Goal: Information Seeking & Learning: Learn about a topic

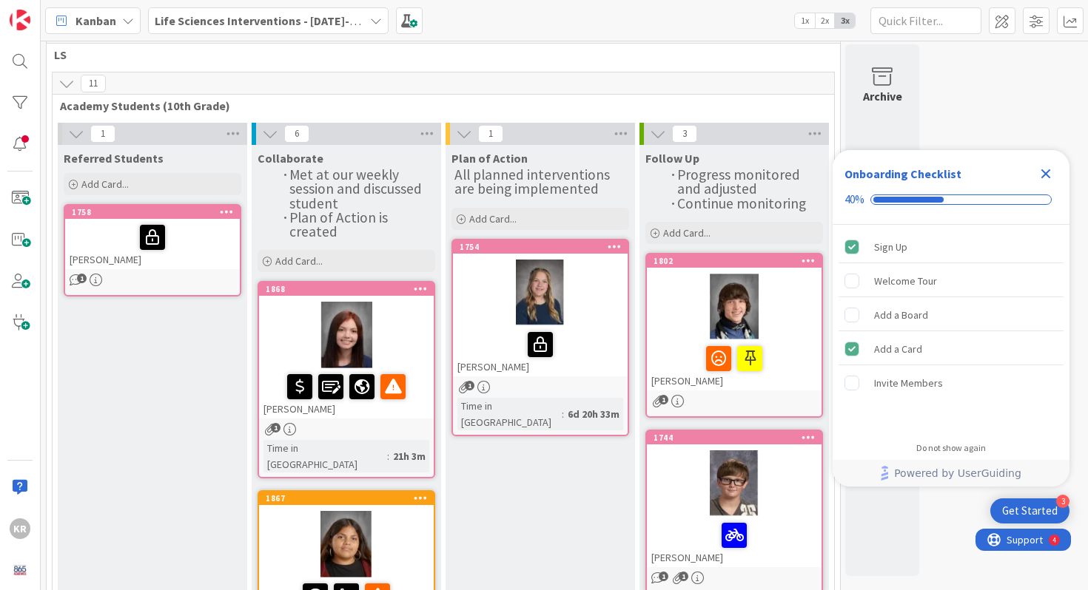
scroll to position [27, 0]
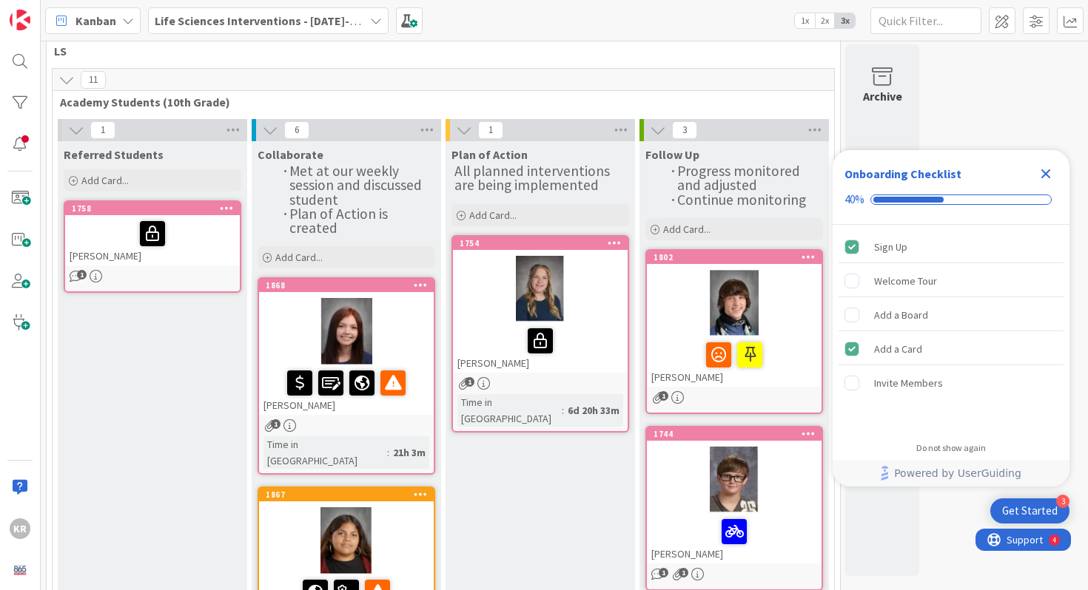
click at [369, 325] on div at bounding box center [346, 331] width 175 height 67
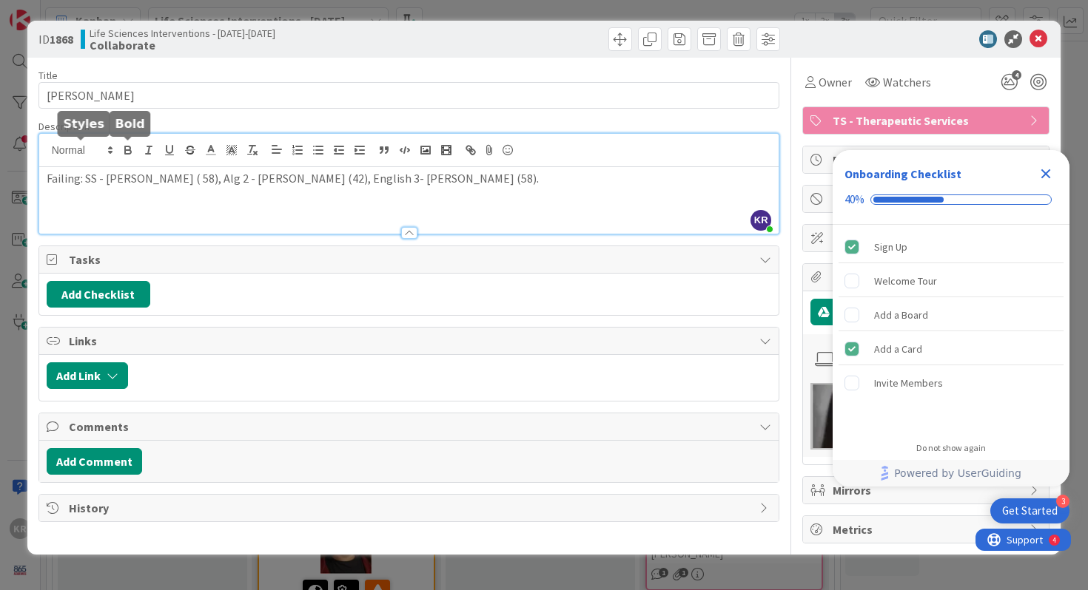
drag, startPoint x: 100, startPoint y: 156, endPoint x: 139, endPoint y: 156, distance: 39.2
click at [139, 156] on div "KR Kailey Ryan just joined Failing: SS - Hooie ( 58), Alg 2 - Harrison (42), En…" at bounding box center [409, 184] width 740 height 100
click at [374, 178] on p "Failing: SS - Hooie ( 58), Alg 2 - Harrison (42), English 3- Orrick (58)." at bounding box center [409, 178] width 725 height 17
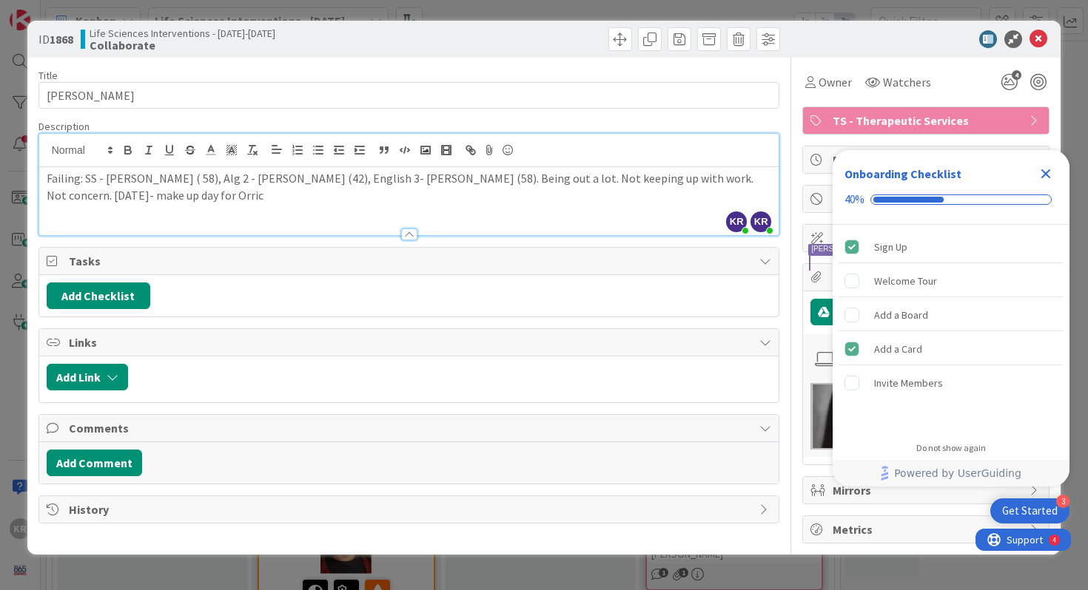
click at [18, 186] on div "ID 1868 Life Sciences Interventions - 2025-2026 Collaborate Title 14 / 128 BRIO…" at bounding box center [544, 295] width 1088 height 590
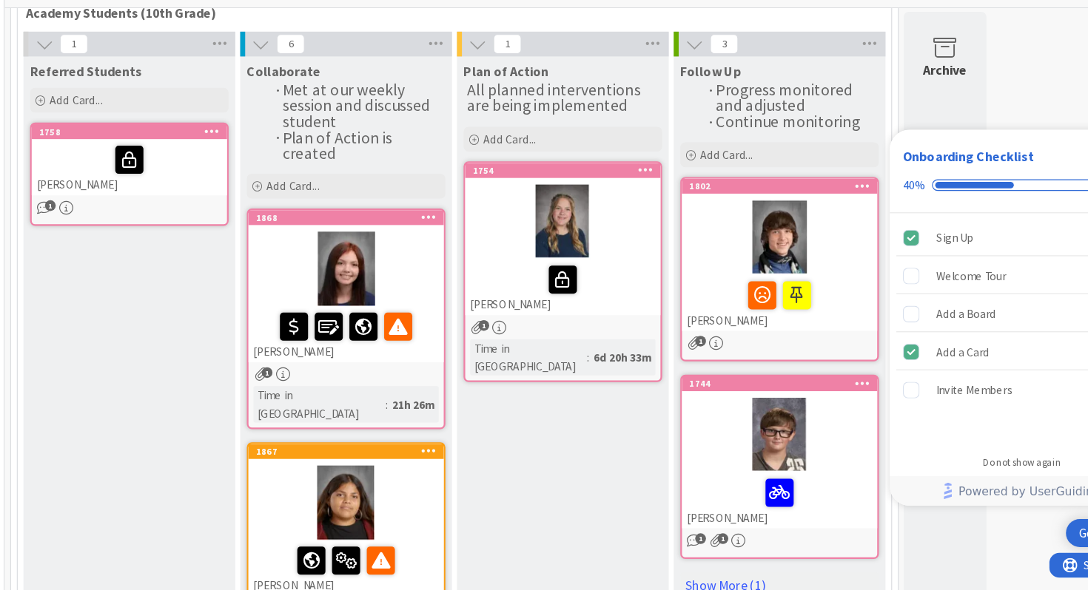
scroll to position [209, 0]
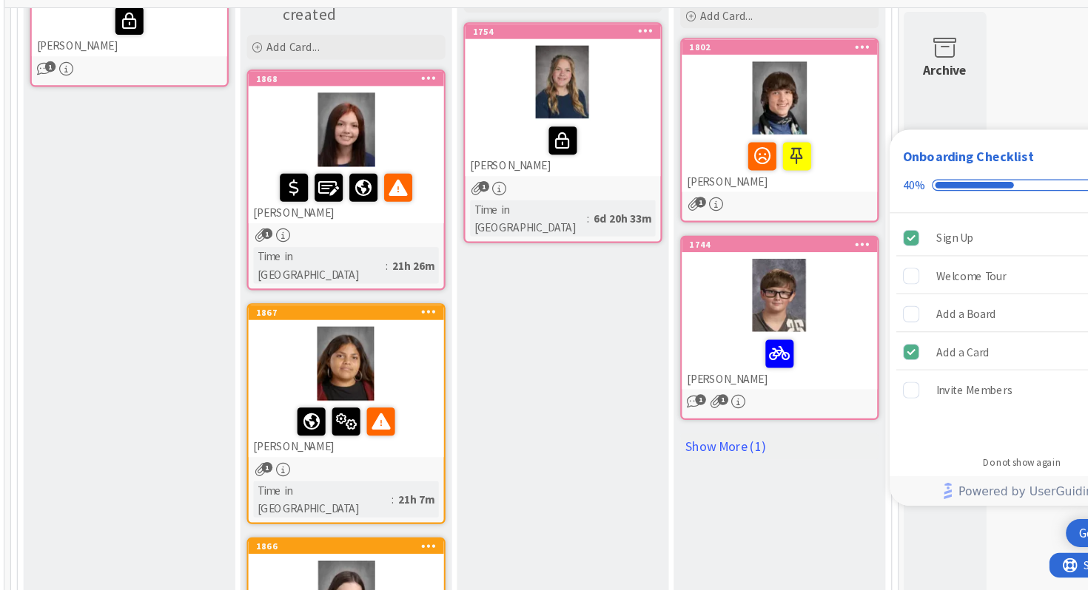
click at [399, 357] on div at bounding box center [346, 359] width 175 height 67
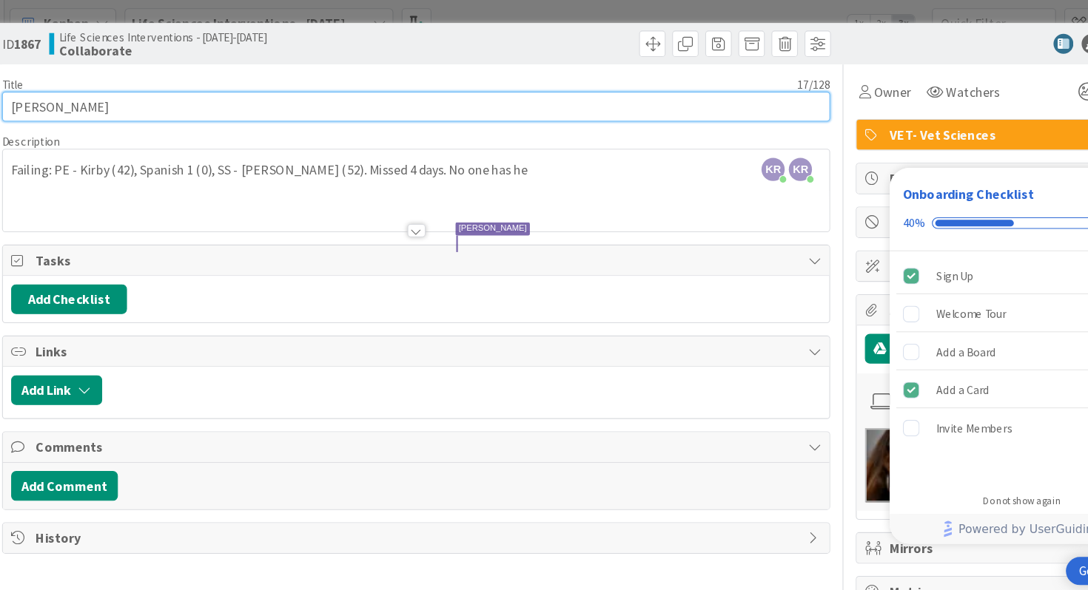
drag, startPoint x: 161, startPoint y: 95, endPoint x: 111, endPoint y: 95, distance: 50.3
click at [111, 95] on input "RUBI REYES ABEYTA" at bounding box center [408, 95] width 741 height 27
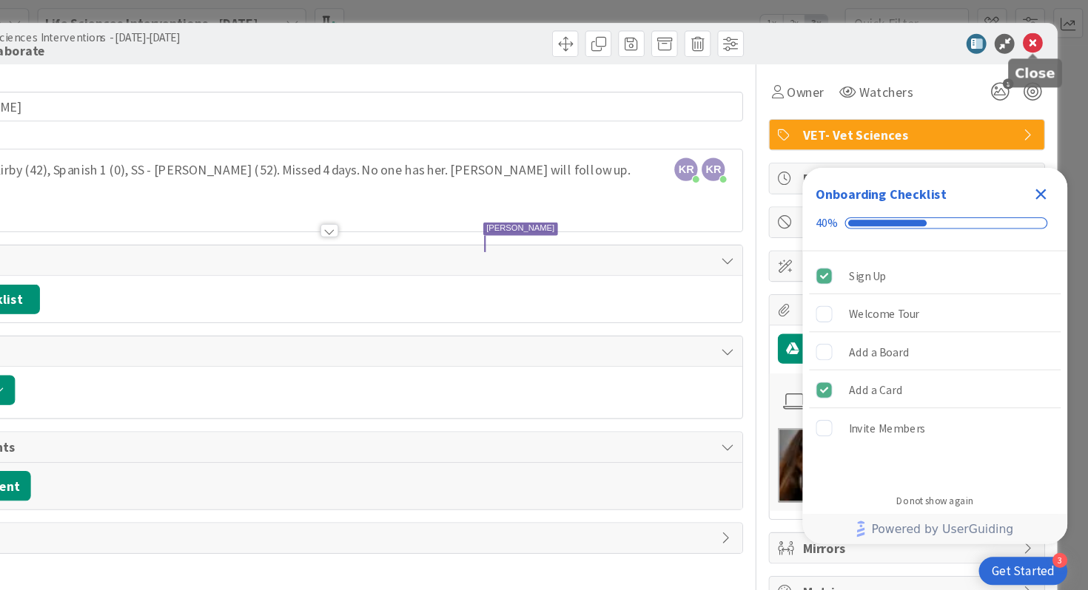
click at [1040, 38] on icon at bounding box center [1038, 39] width 18 height 18
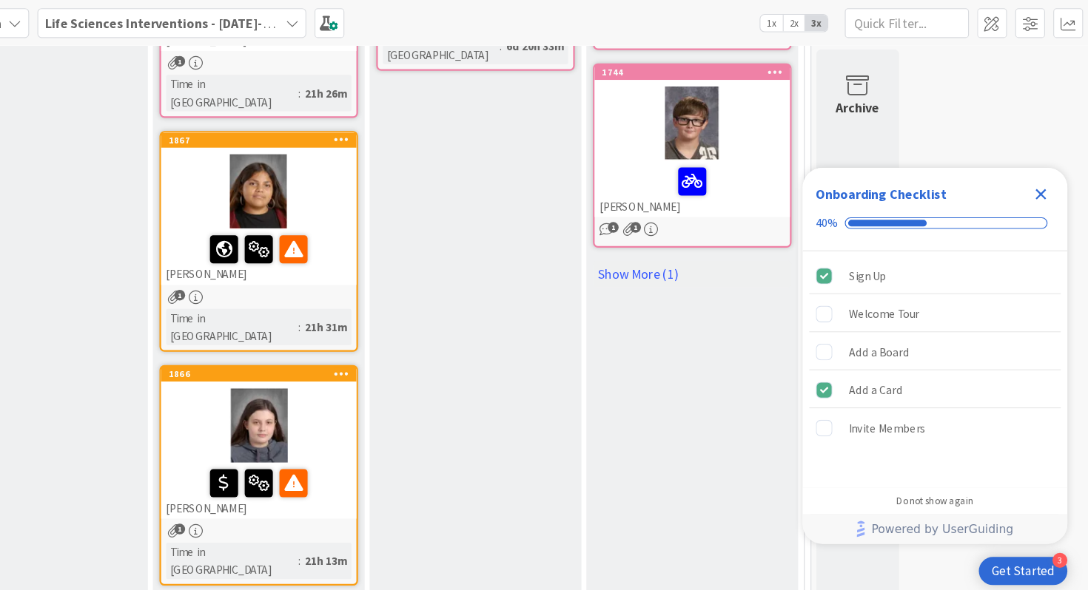
click at [368, 348] on div at bounding box center [346, 381] width 175 height 67
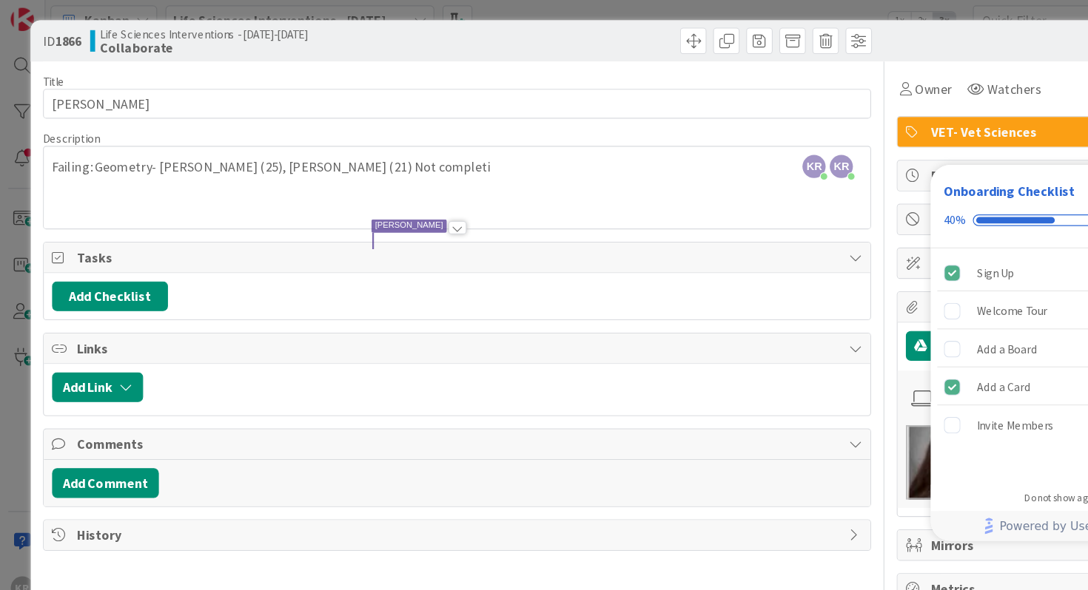
click at [18, 284] on div "ID 1866 Life Sciences Interventions - 2025-2026 Collaborate Title 11 / 128 Emma…" at bounding box center [544, 295] width 1088 height 590
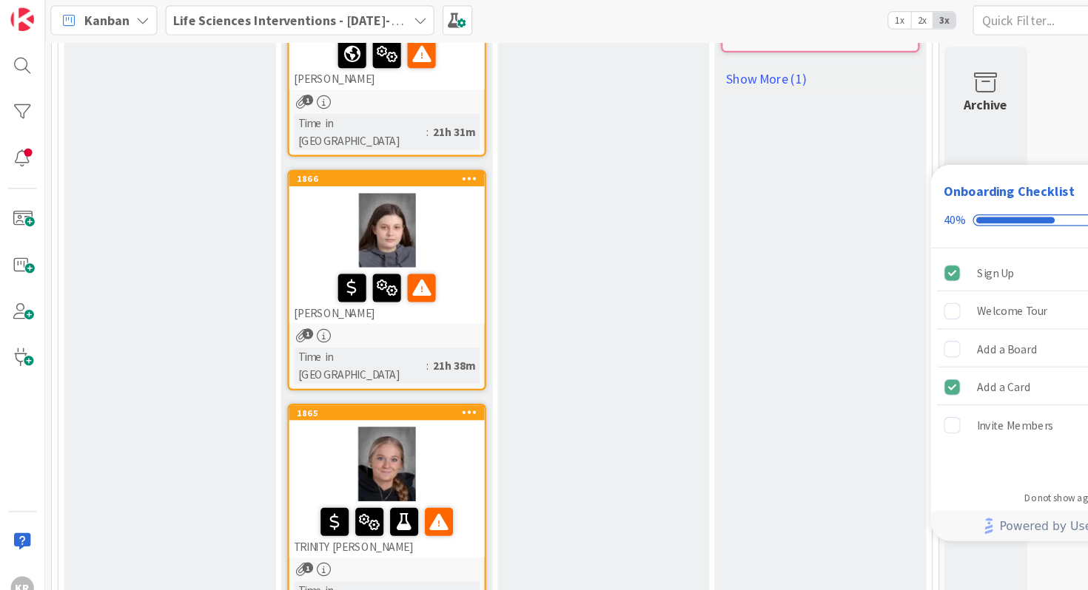
scroll to position [570, 0]
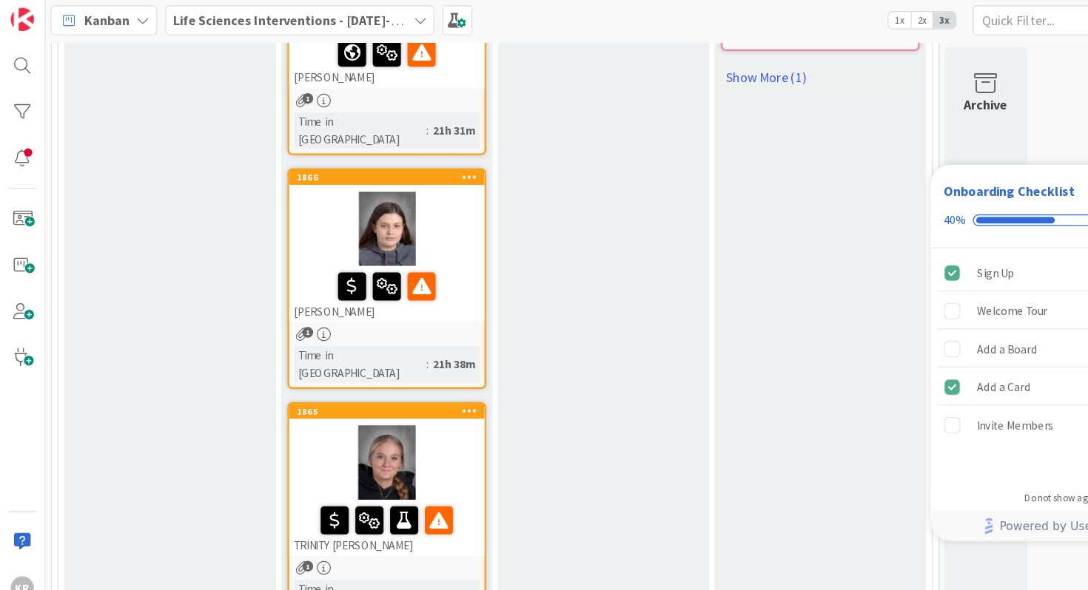
click at [399, 383] on div at bounding box center [346, 416] width 175 height 67
click at [397, 383] on div at bounding box center [346, 416] width 175 height 67
click at [391, 383] on div at bounding box center [346, 416] width 175 height 67
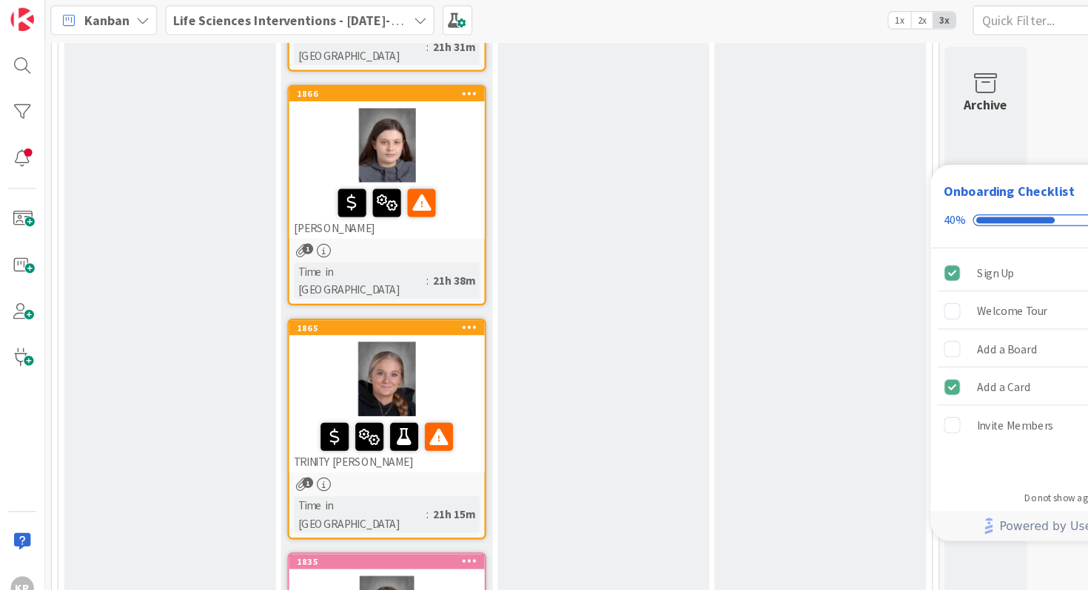
click at [394, 309] on div at bounding box center [346, 342] width 175 height 67
click at [326, 309] on div at bounding box center [346, 342] width 175 height 67
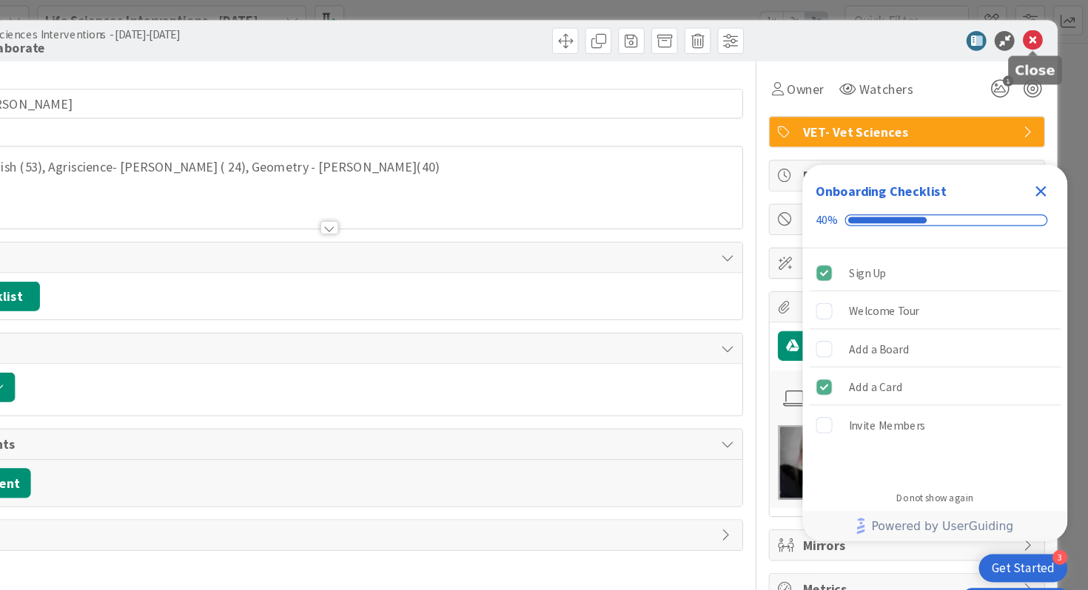
click at [1040, 38] on icon at bounding box center [1038, 39] width 18 height 18
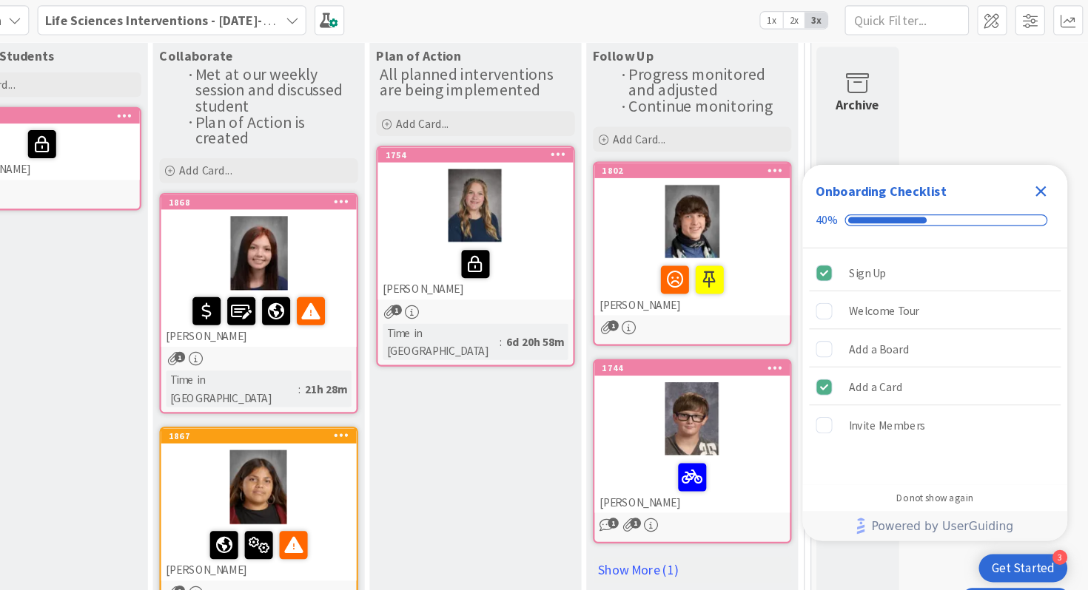
click at [1050, 180] on icon "Close Checklist" at bounding box center [1046, 174] width 18 height 18
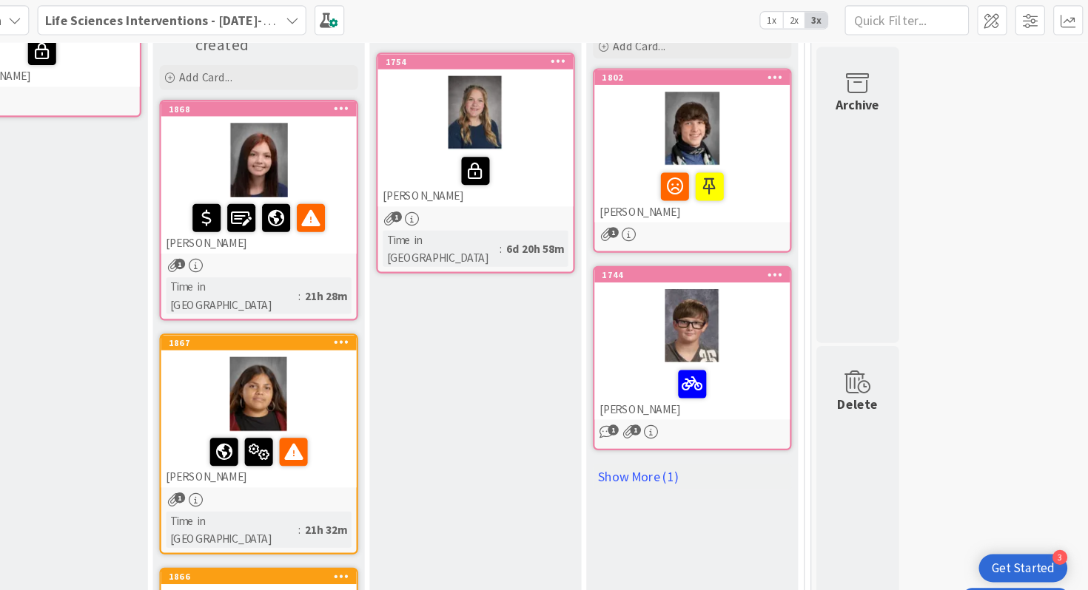
scroll to position [222, 0]
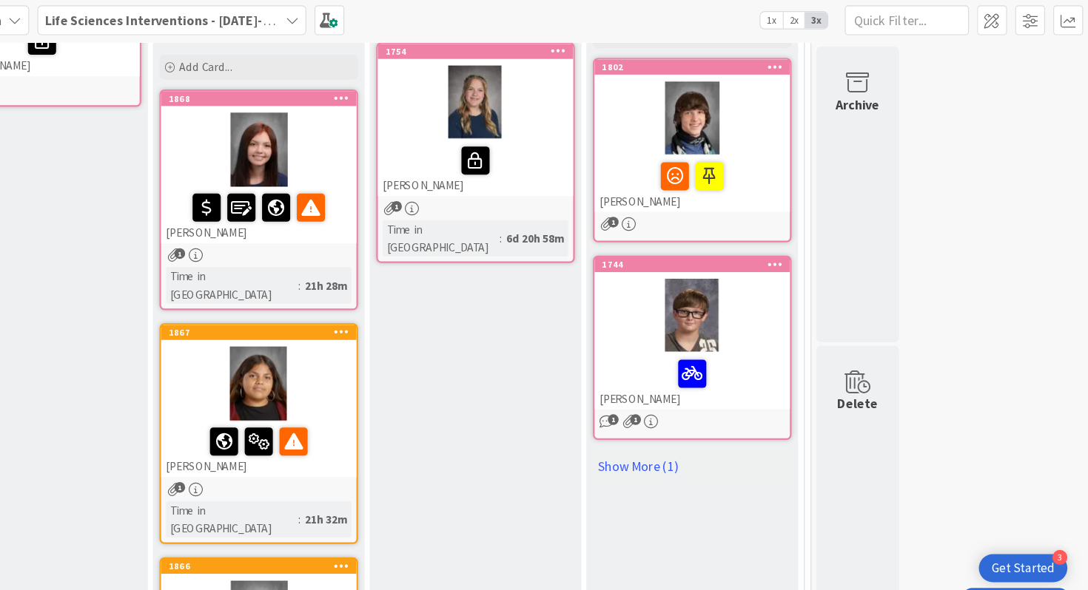
click at [397, 349] on div at bounding box center [346, 346] width 175 height 67
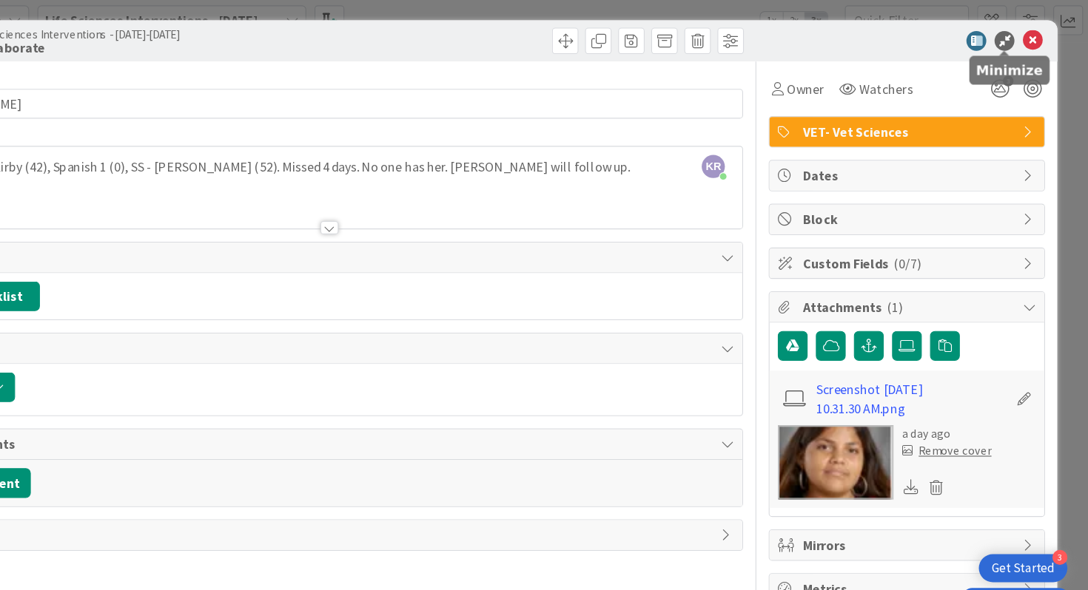
click at [1035, 42] on icon at bounding box center [1038, 39] width 18 height 18
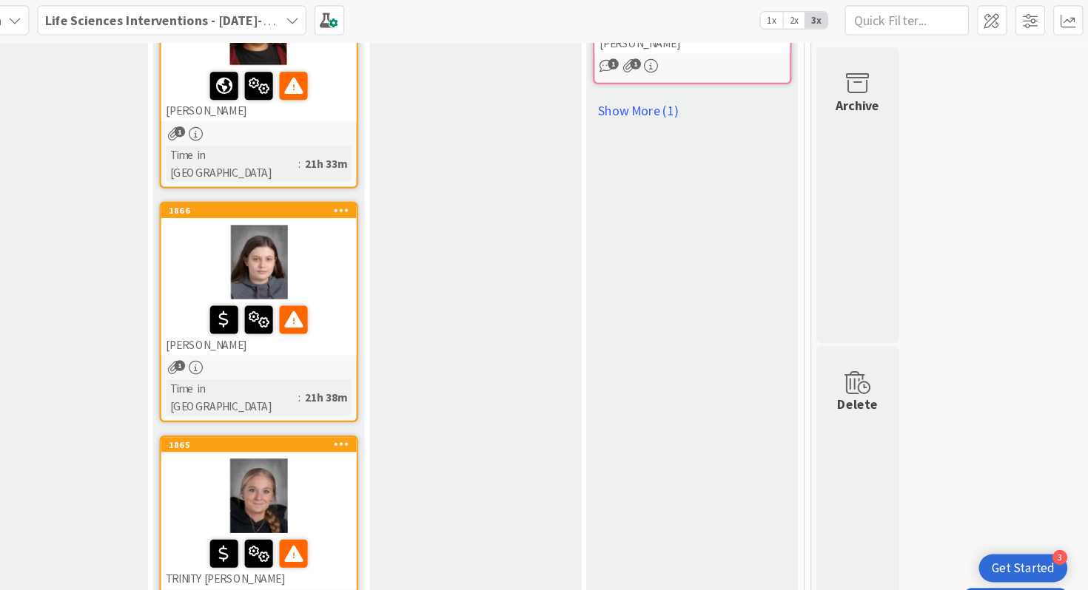
scroll to position [624, 0]
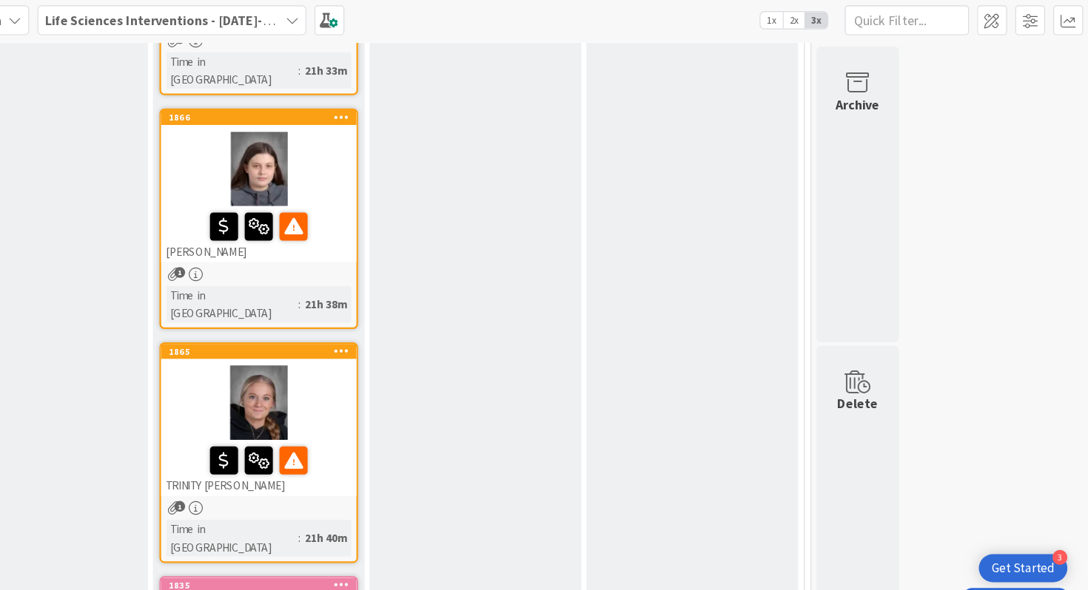
click at [368, 330] on div at bounding box center [346, 363] width 175 height 67
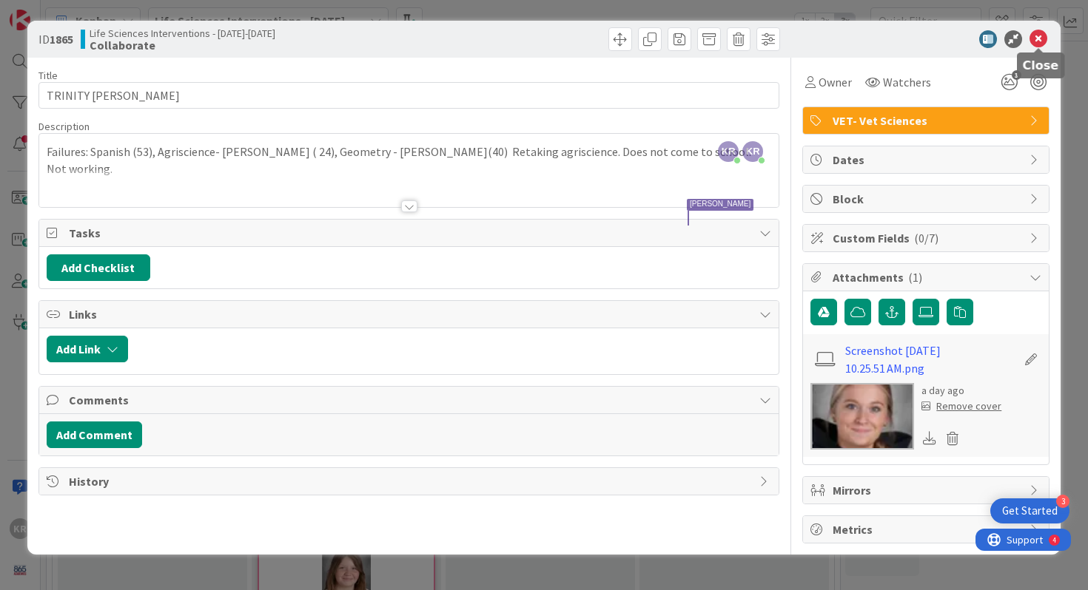
click at [1037, 38] on icon at bounding box center [1038, 39] width 18 height 18
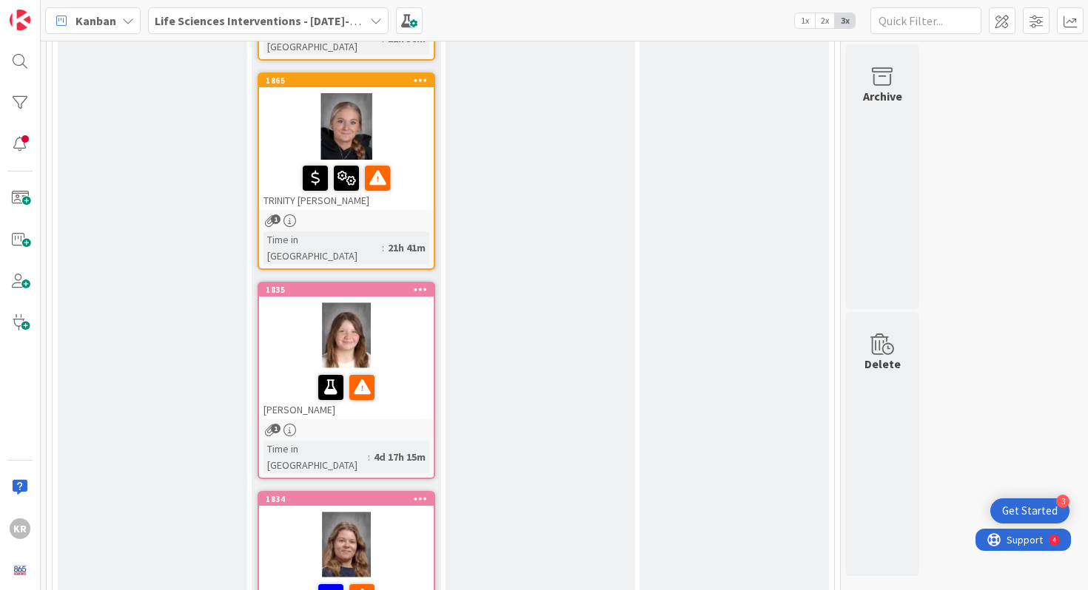
click at [390, 303] on div at bounding box center [346, 336] width 175 height 67
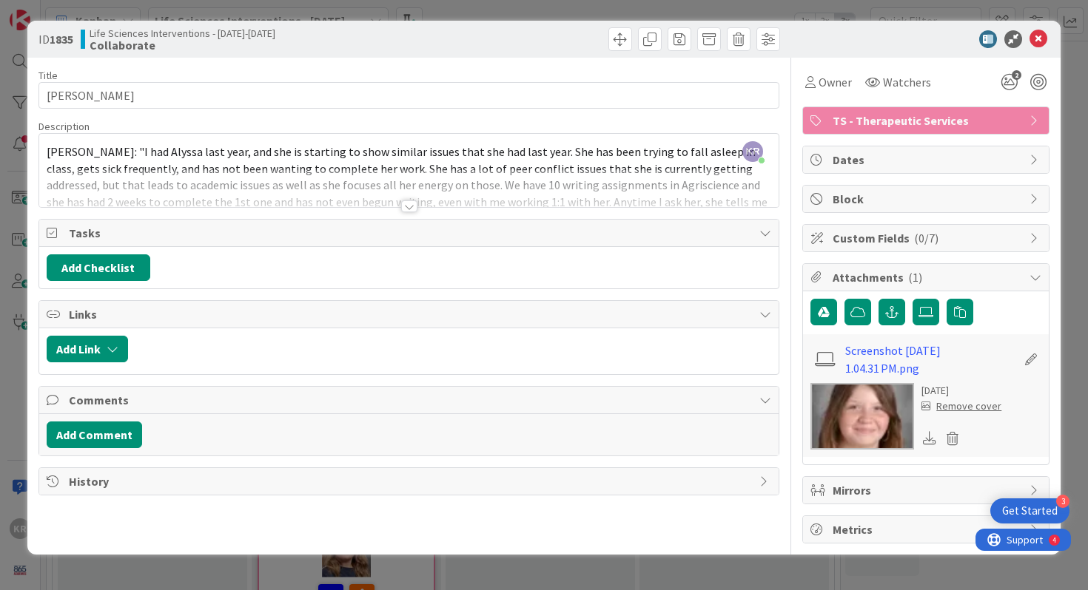
click at [411, 201] on div at bounding box center [409, 207] width 16 height 12
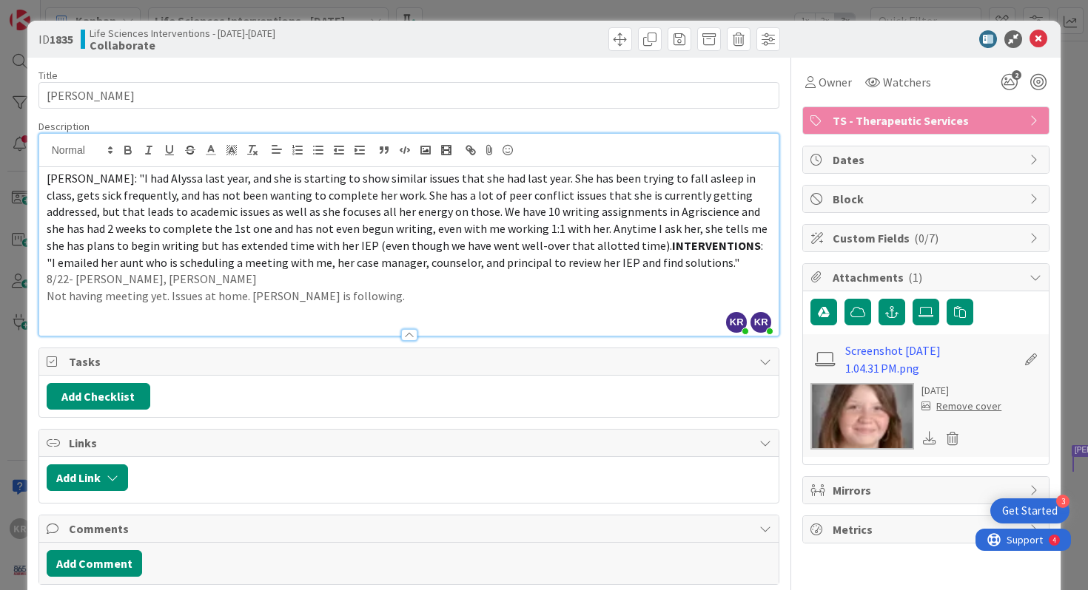
click at [49, 298] on p "Not having meeting yet. Issues at home. Byrd is following." at bounding box center [409, 296] width 725 height 17
click at [1039, 51] on div "ID 1835 Life Sciences Interventions - 2025-2026 Collaborate" at bounding box center [544, 39] width 1034 height 37
click at [1047, 47] on div "ID 1835 Life Sciences Interventions - 2025-2026 Collaborate" at bounding box center [544, 39] width 1034 height 37
click at [1045, 36] on icon at bounding box center [1038, 39] width 18 height 18
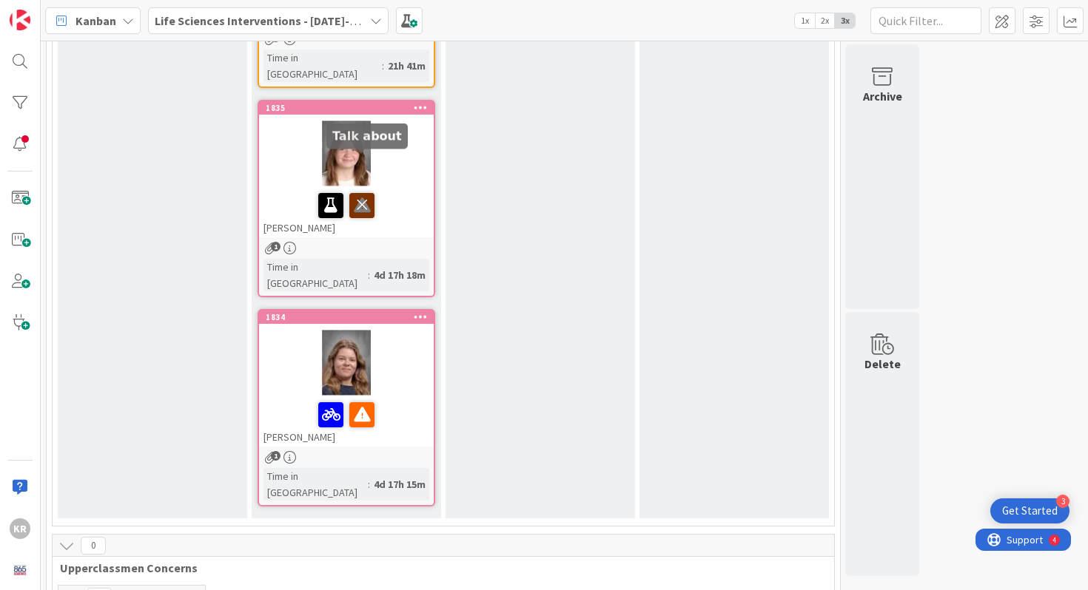
scroll to position [1045, 0]
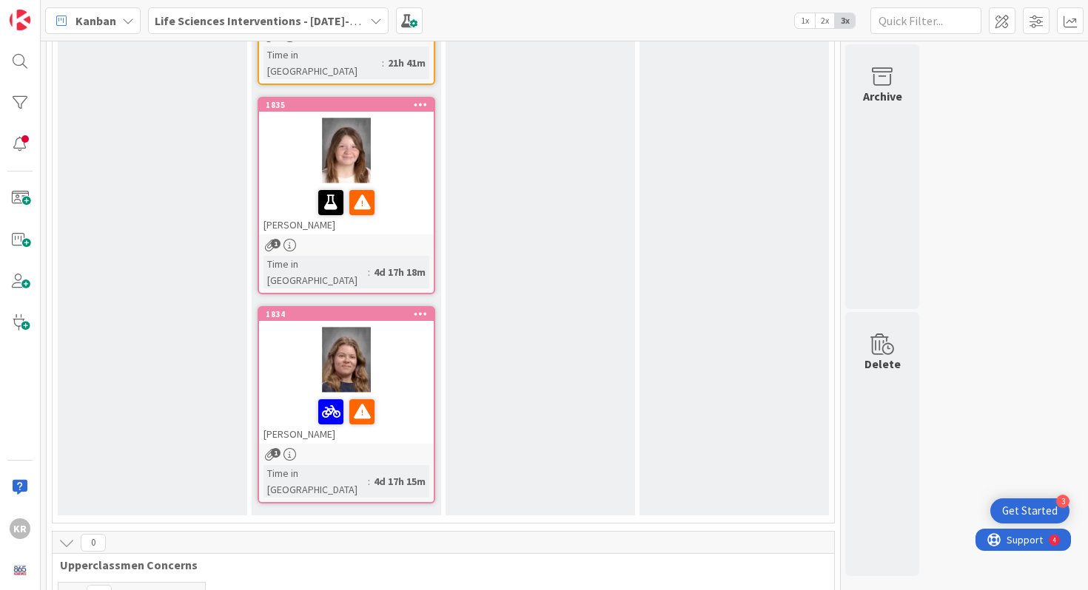
click at [301, 327] on div at bounding box center [346, 360] width 175 height 67
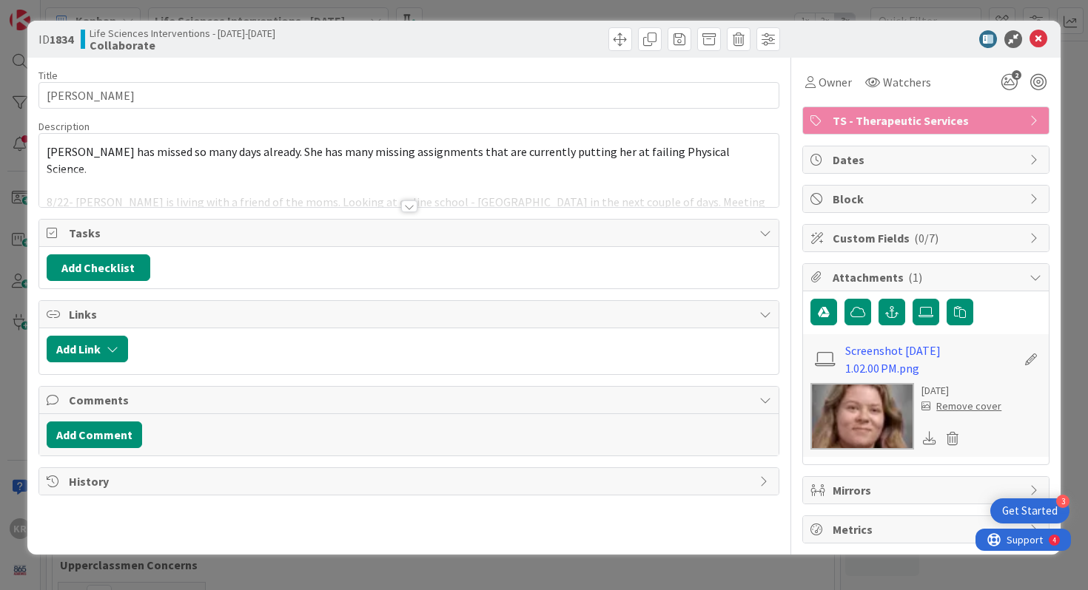
click at [397, 214] on div "Title 17 / 128 Ashlyn Wilkerson Description Ashlyn has missed so many days alre…" at bounding box center [408, 301] width 741 height 486
click at [406, 212] on div at bounding box center [409, 207] width 16 height 12
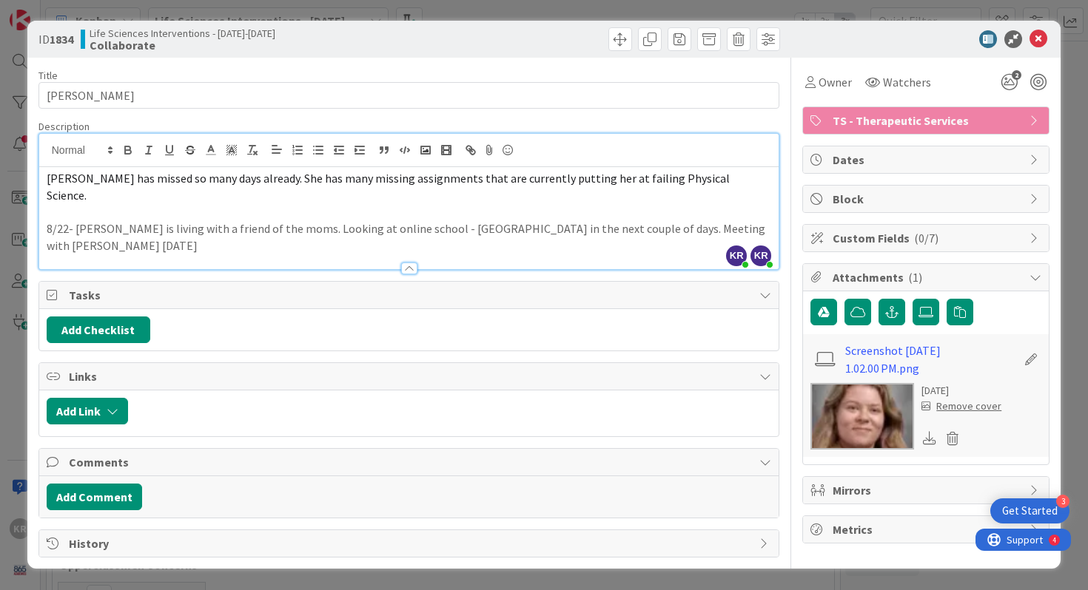
click at [672, 220] on p "8/22- Ashlyn is living with a friend of the moms. Looking at online school - Pe…" at bounding box center [409, 236] width 725 height 33
click at [750, 220] on p "8/22- Ashlyn is living with a friend of the moms. Looking at online school - Pe…" at bounding box center [409, 236] width 725 height 33
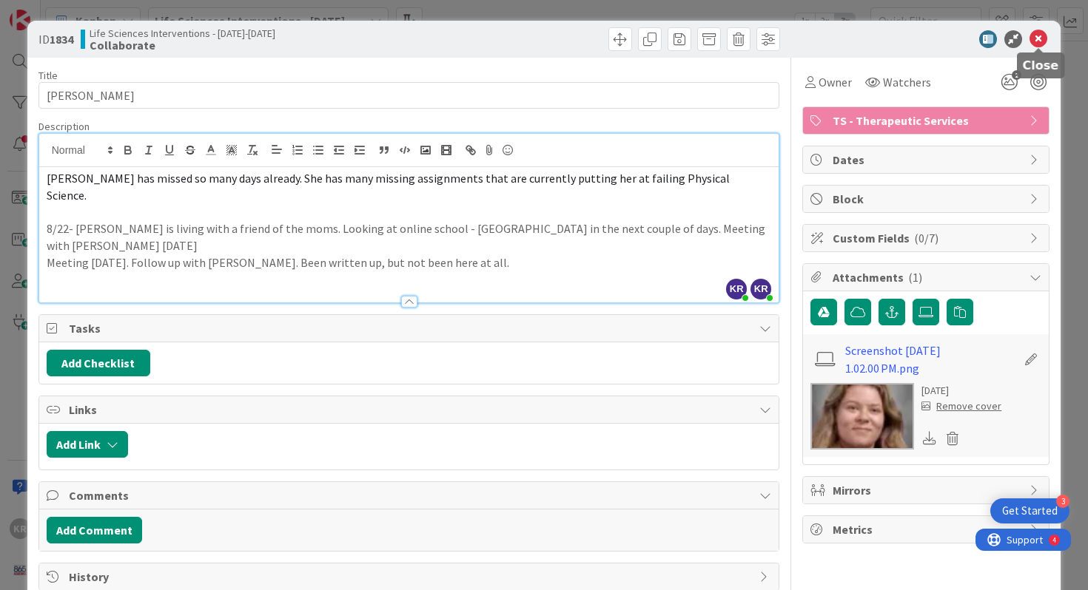
click at [1040, 47] on icon at bounding box center [1038, 39] width 18 height 18
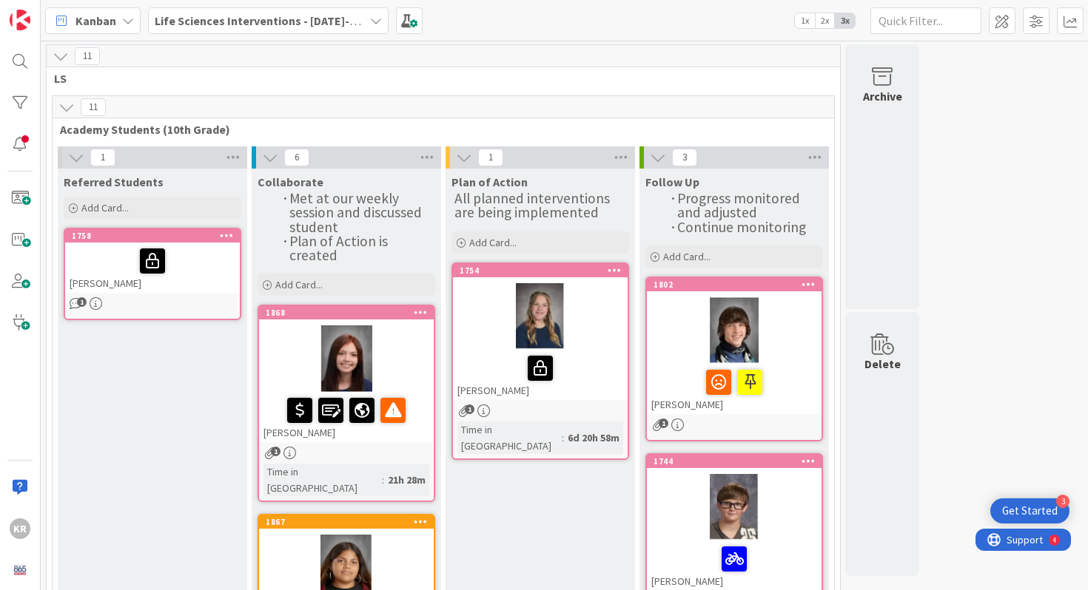
click at [783, 329] on div at bounding box center [734, 330] width 175 height 67
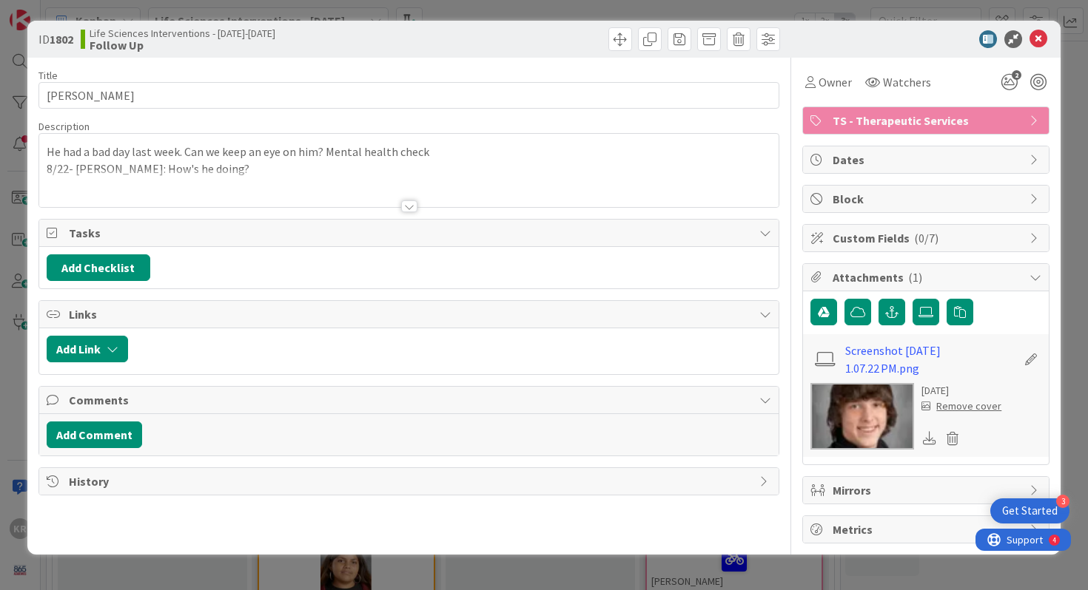
click at [343, 167] on div "He had a bad day last week. Can we keep an eye on him? Mental health check 8/22…" at bounding box center [409, 174] width 740 height 67
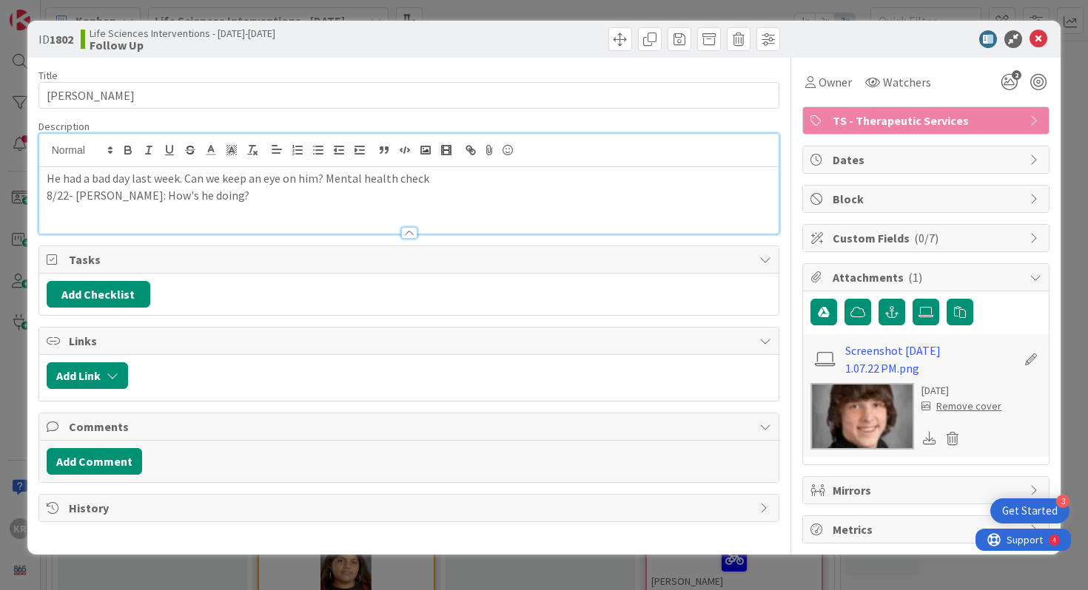
click at [290, 178] on p "He had a bad day last week. Can we keep an eye on him? Mental health check" at bounding box center [409, 178] width 725 height 17
click at [276, 194] on p "8/22- Housewright: How's he doing?" at bounding box center [409, 195] width 725 height 17
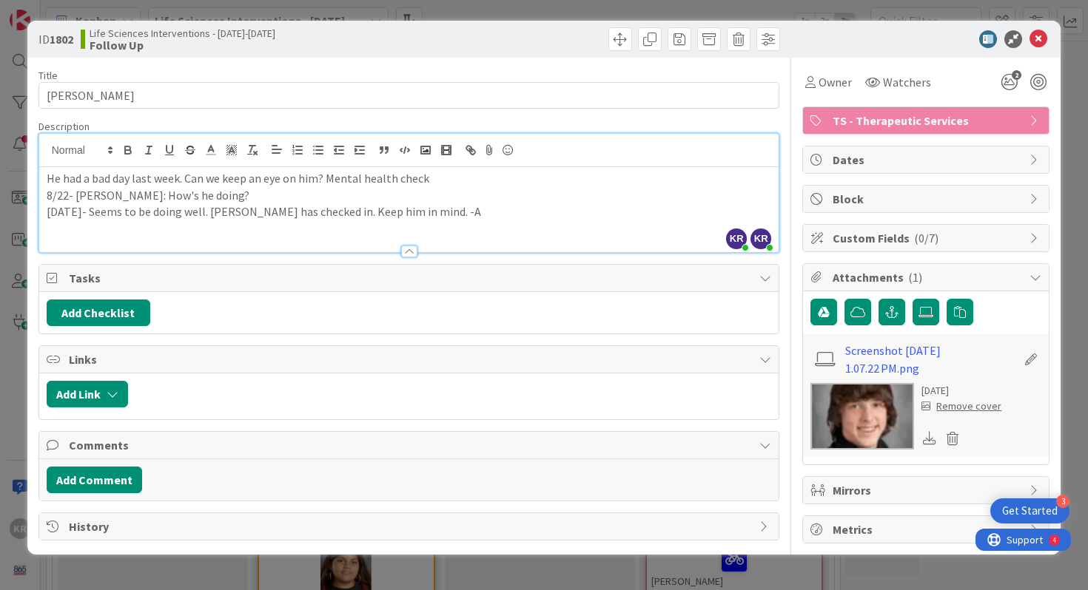
click at [0, 227] on div "ID 1802 Life Sciences Interventions - 2025-2026 Follow Up Title 10 / 128 Ben Ty…" at bounding box center [544, 295] width 1088 height 590
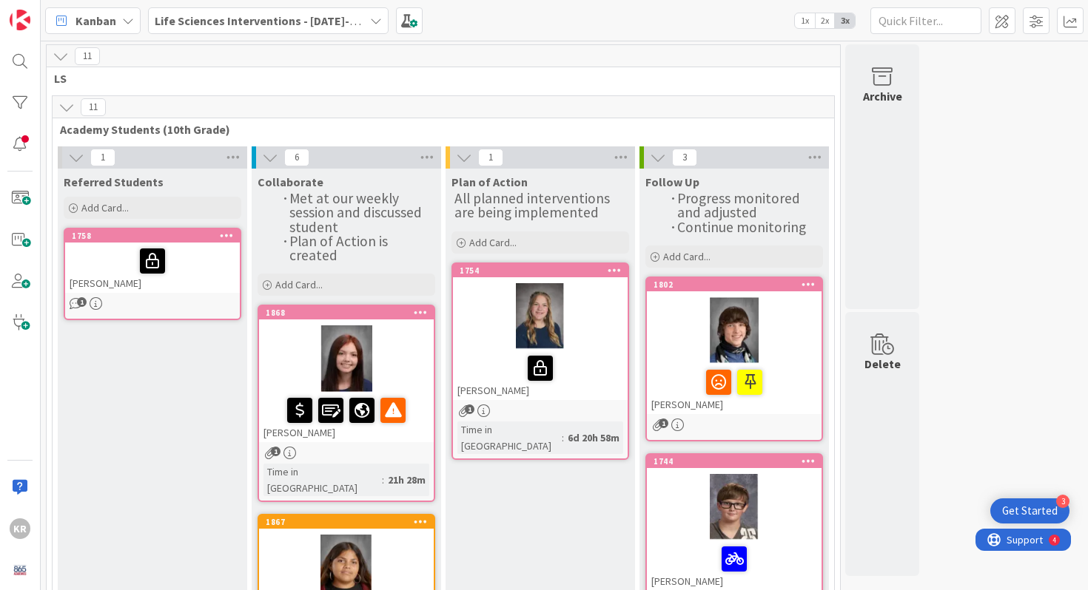
click at [744, 317] on div at bounding box center [734, 330] width 175 height 67
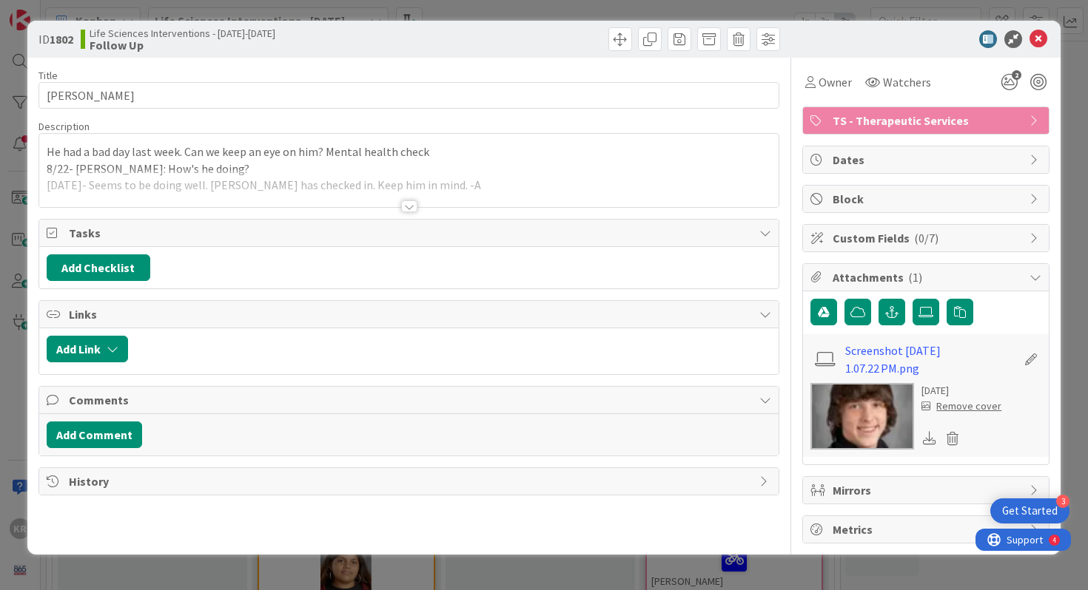
click at [402, 195] on div at bounding box center [409, 188] width 740 height 38
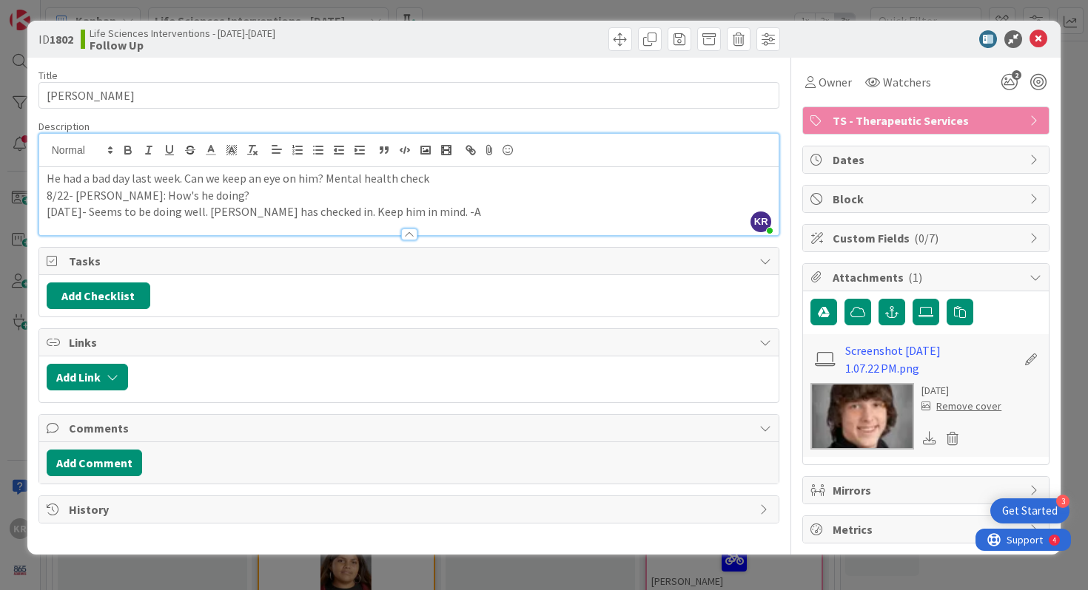
click at [434, 213] on p "8/27/25- Seems to be doing well. Byrd has checked in. Keep him in mind. -A" at bounding box center [409, 211] width 725 height 17
click at [1042, 33] on icon at bounding box center [1038, 39] width 18 height 18
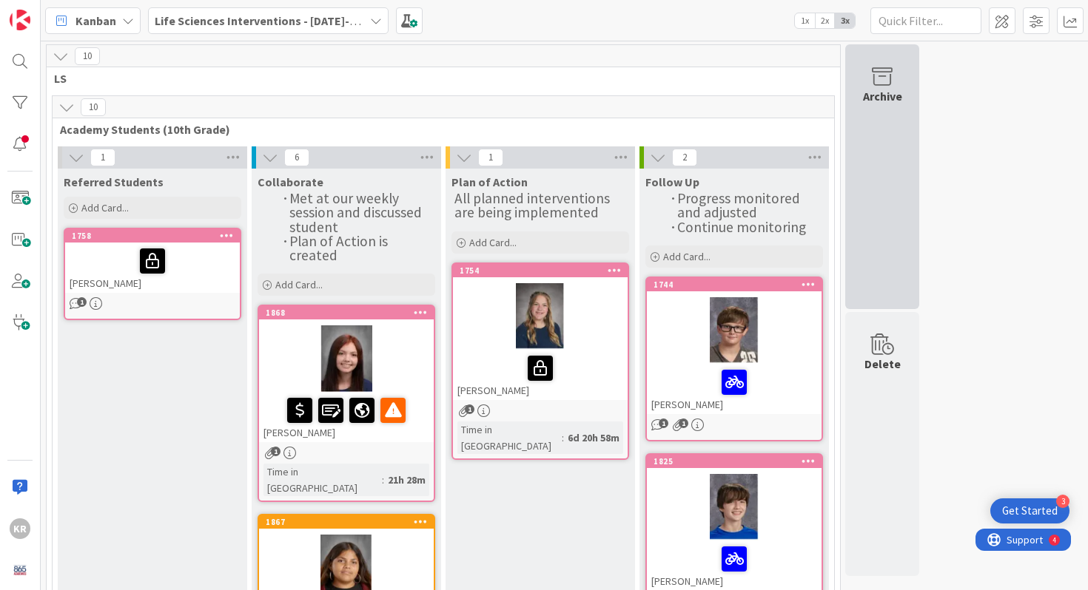
click at [889, 157] on div "Archive" at bounding box center [882, 176] width 74 height 265
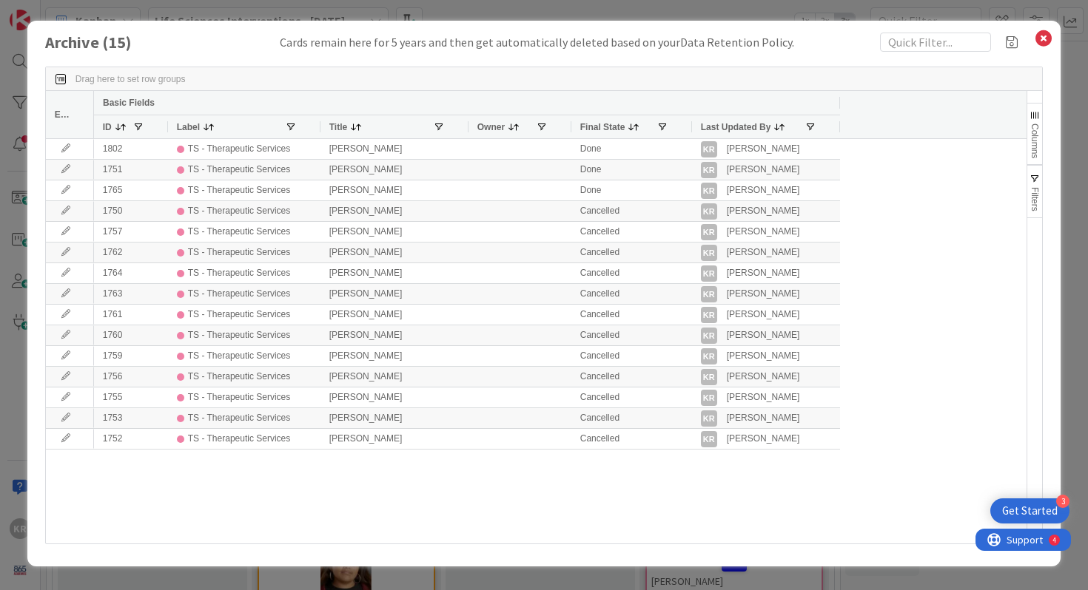
click at [7, 488] on div "Archive ( 15 ) Cards remain here for 5 years and then get automatically deleted…" at bounding box center [544, 295] width 1088 height 590
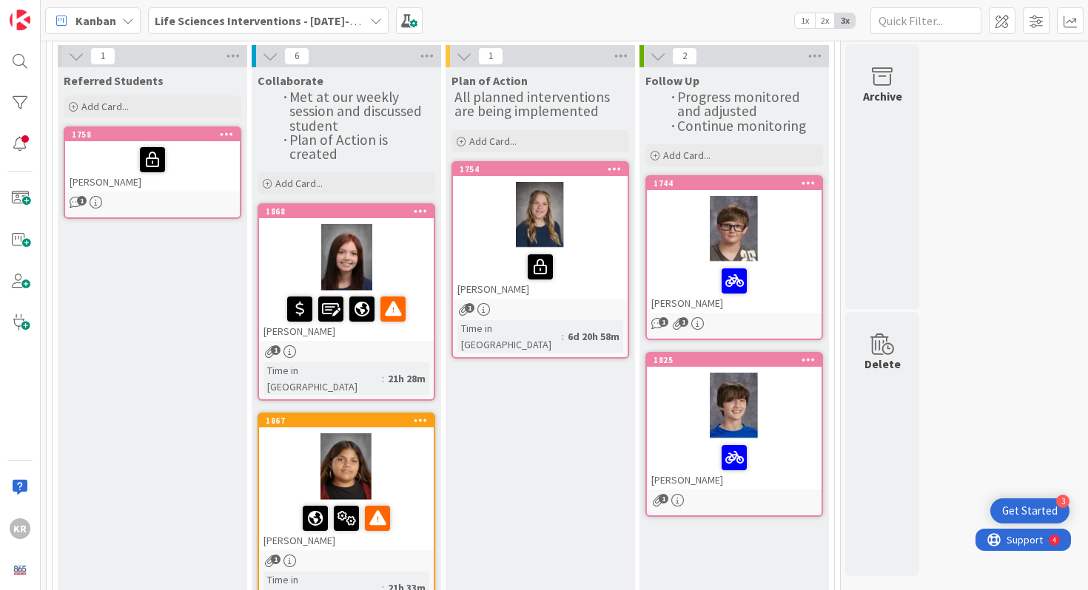
scroll to position [104, 0]
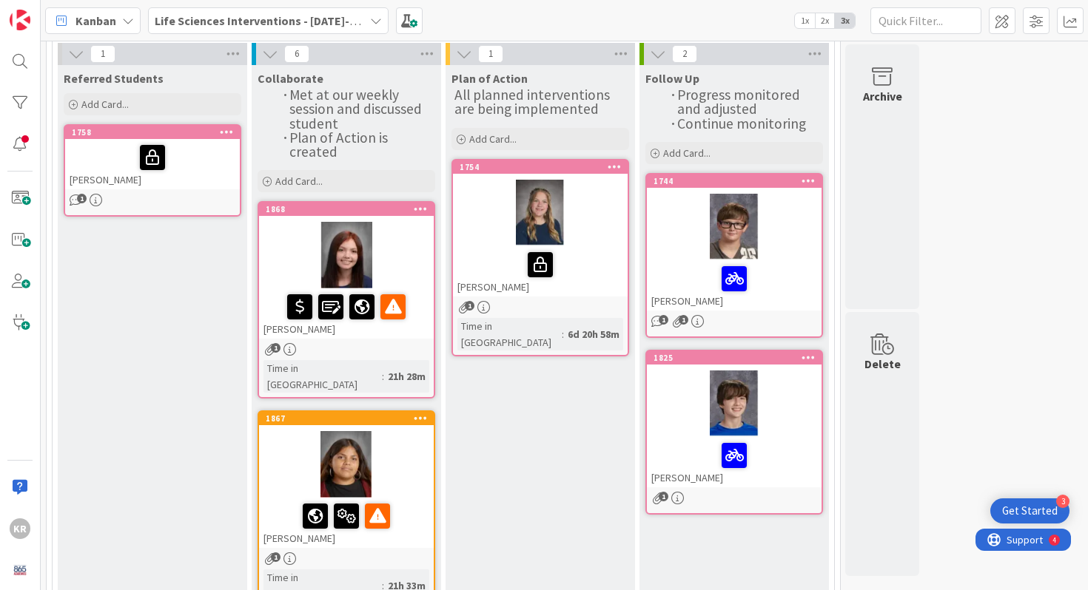
click at [786, 234] on div at bounding box center [734, 227] width 175 height 67
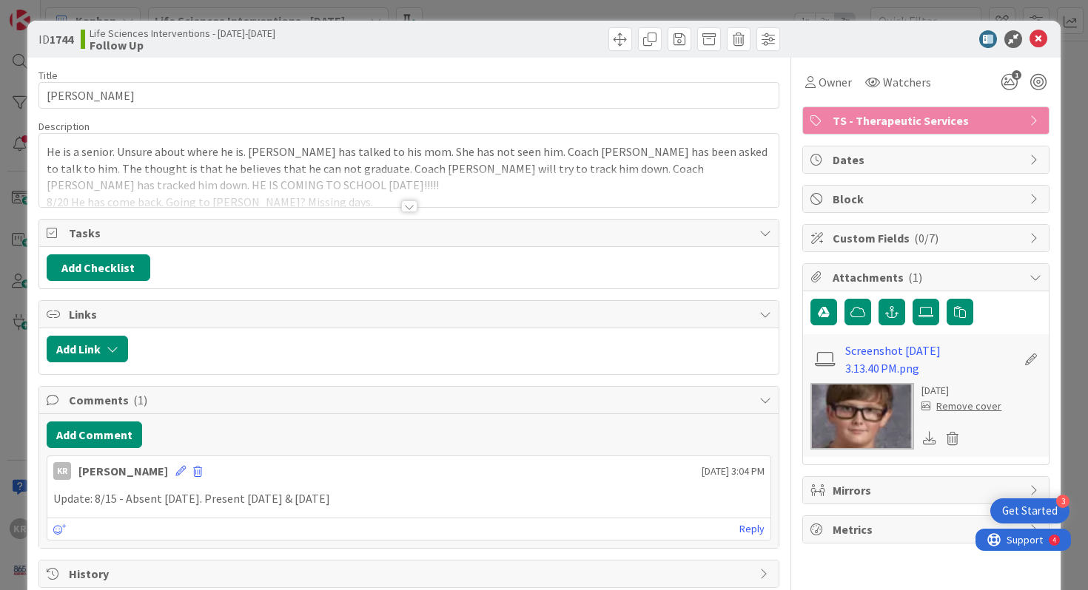
click at [408, 200] on div at bounding box center [409, 188] width 740 height 38
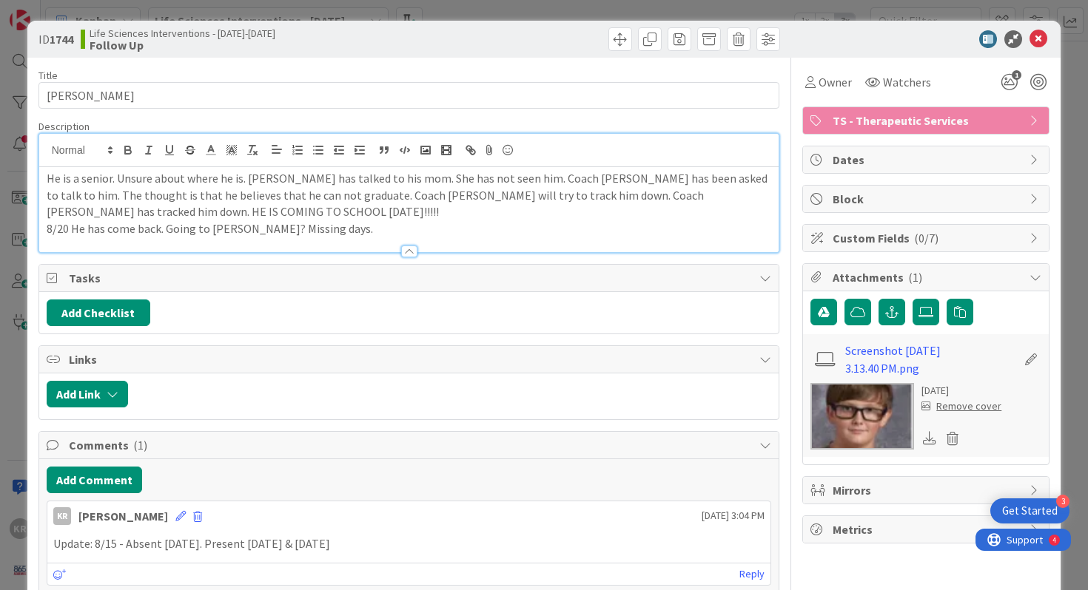
click at [386, 223] on p "8/20 He has come back. Going to Paul Kelley? Missing days." at bounding box center [409, 228] width 725 height 17
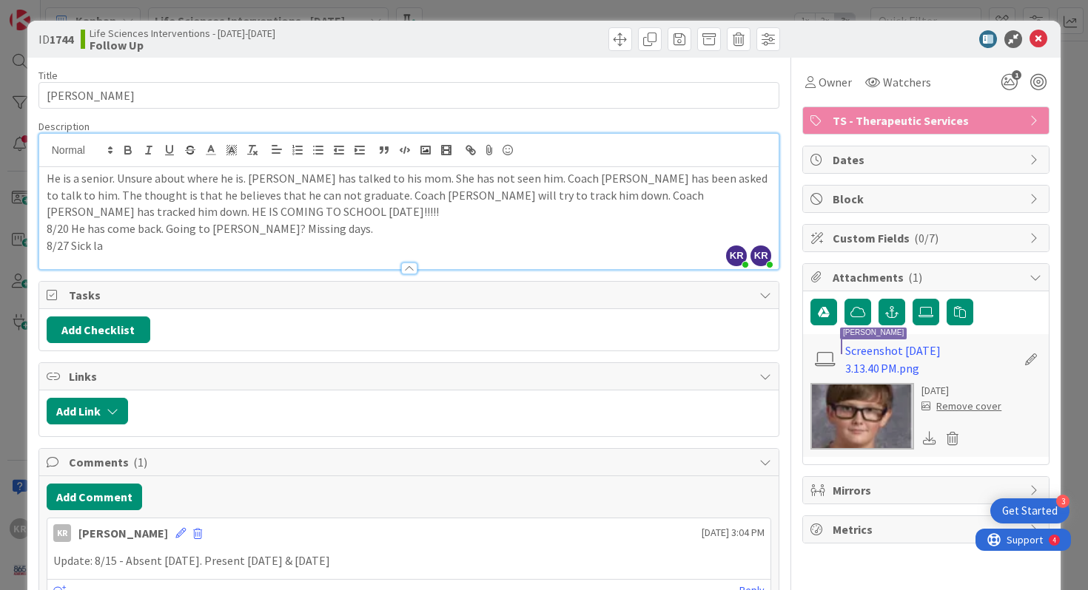
click at [245, 249] on p "8/27 Sick la" at bounding box center [409, 246] width 725 height 17
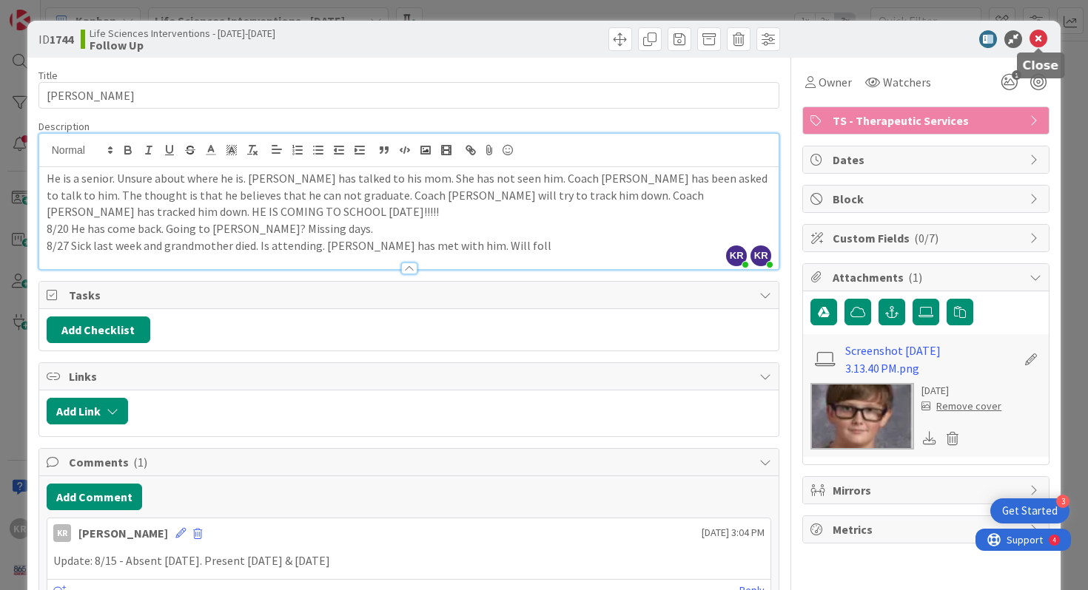
click at [1039, 33] on icon at bounding box center [1038, 39] width 18 height 18
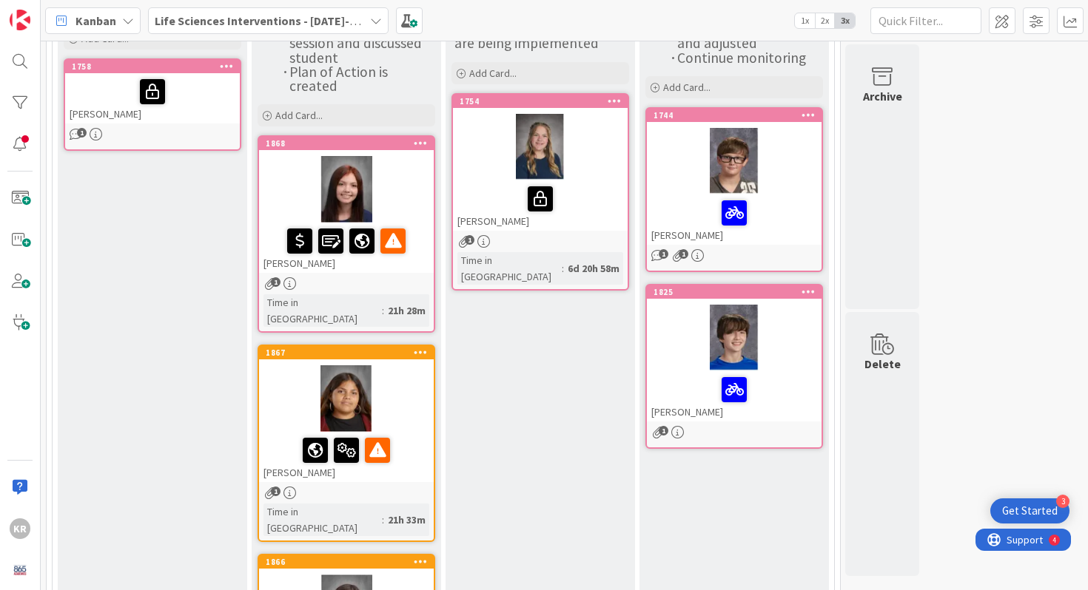
scroll to position [179, 0]
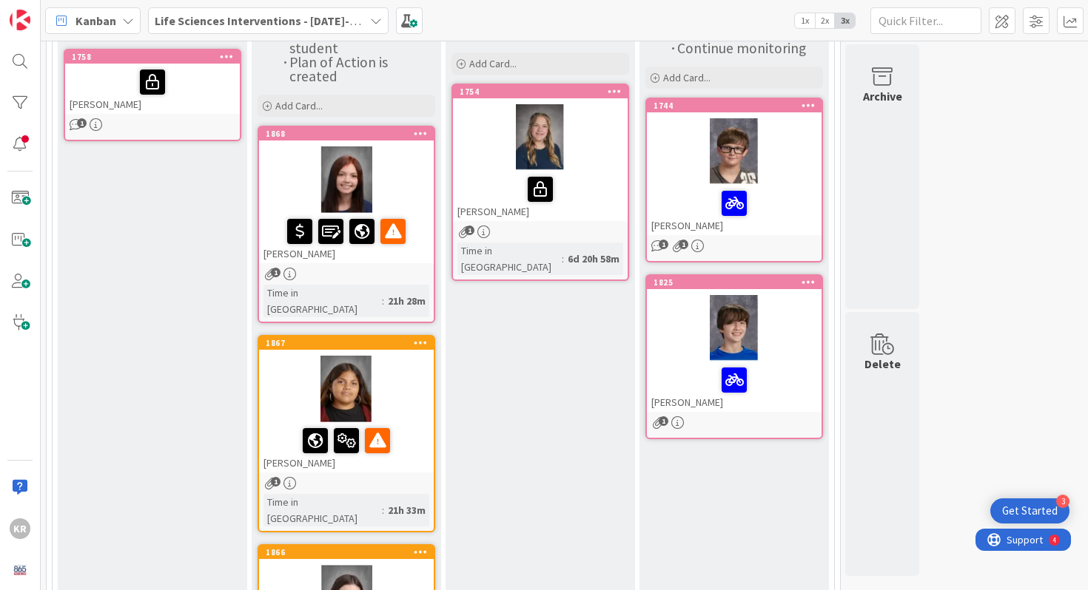
click at [732, 341] on div at bounding box center [734, 328] width 175 height 67
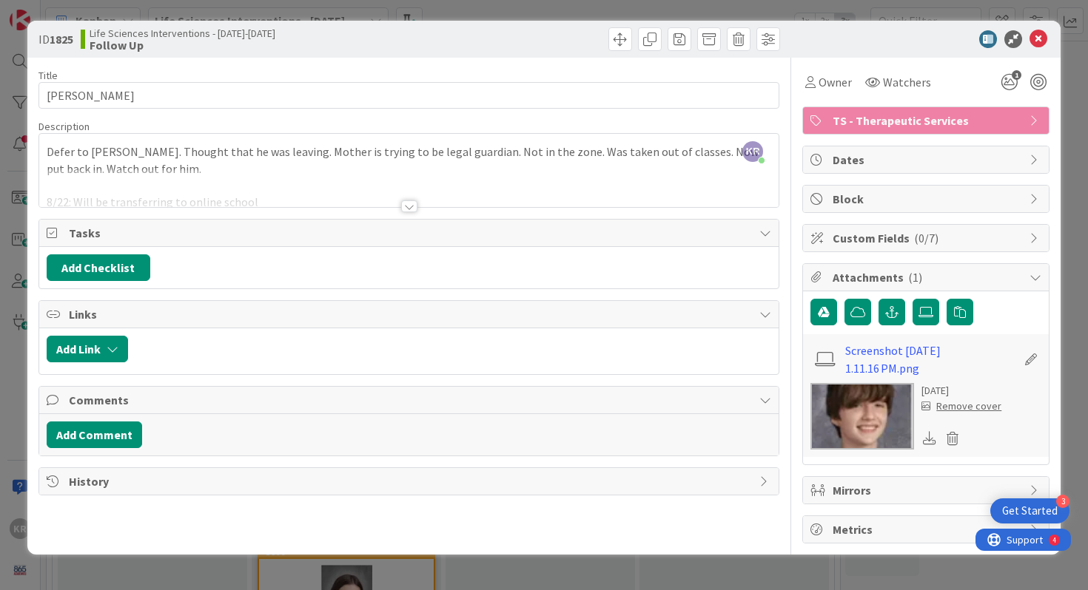
click at [402, 200] on div at bounding box center [408, 200] width 741 height 16
click at [1039, 41] on icon at bounding box center [1038, 39] width 18 height 18
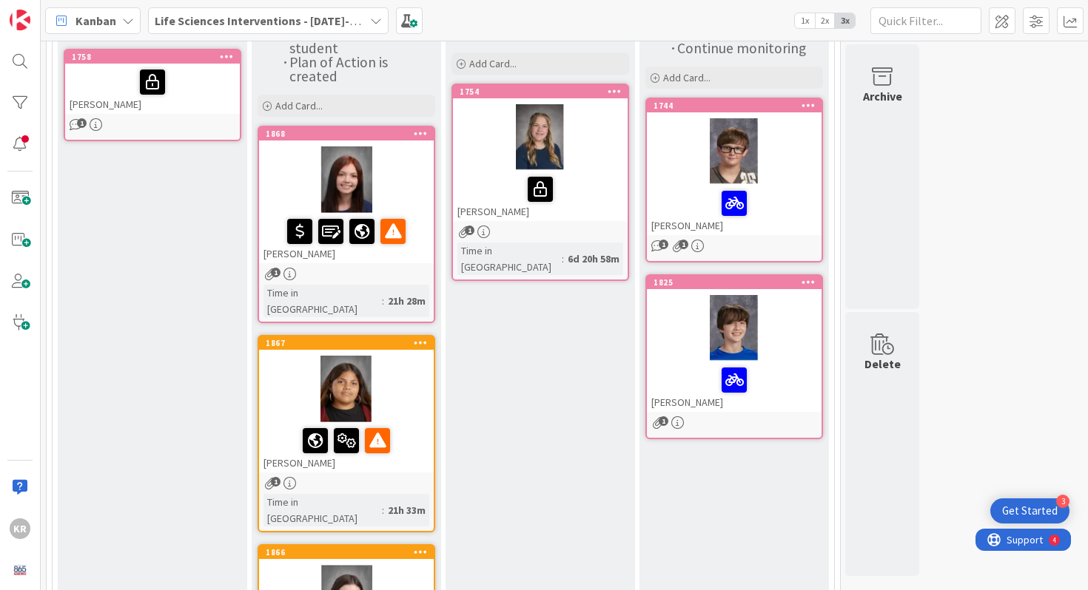
click at [752, 362] on div "Mason Woodham" at bounding box center [734, 387] width 175 height 50
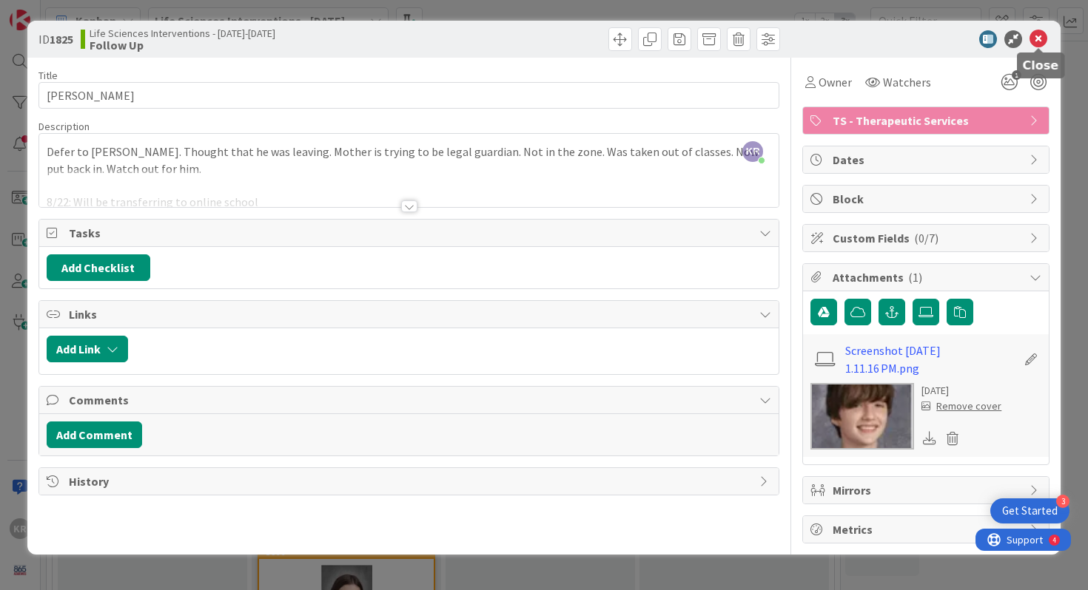
click at [1032, 32] on icon at bounding box center [1038, 39] width 18 height 18
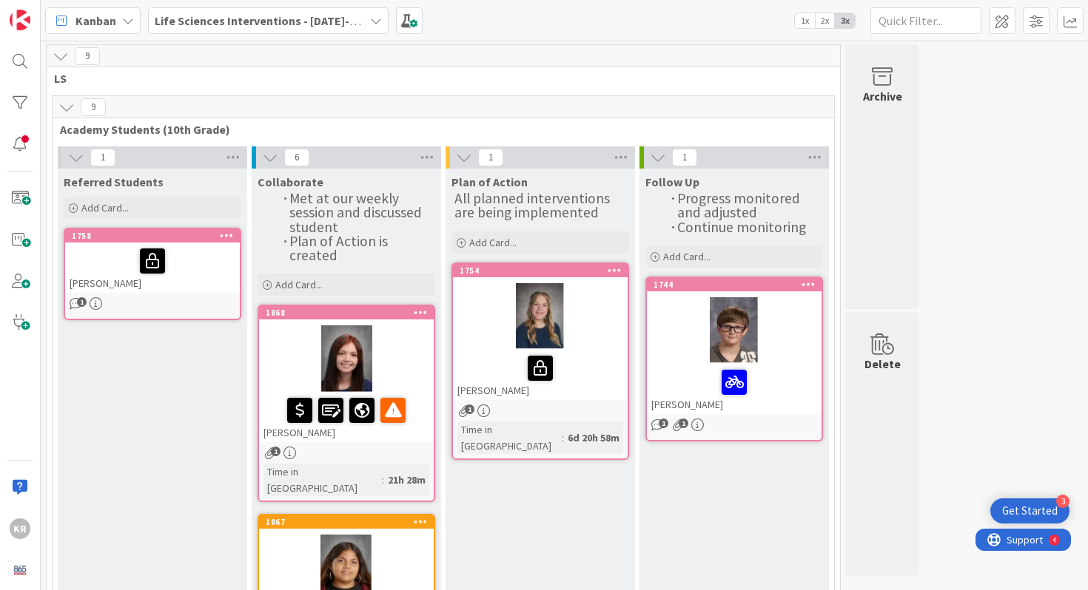
click at [135, 272] on div at bounding box center [153, 261] width 166 height 31
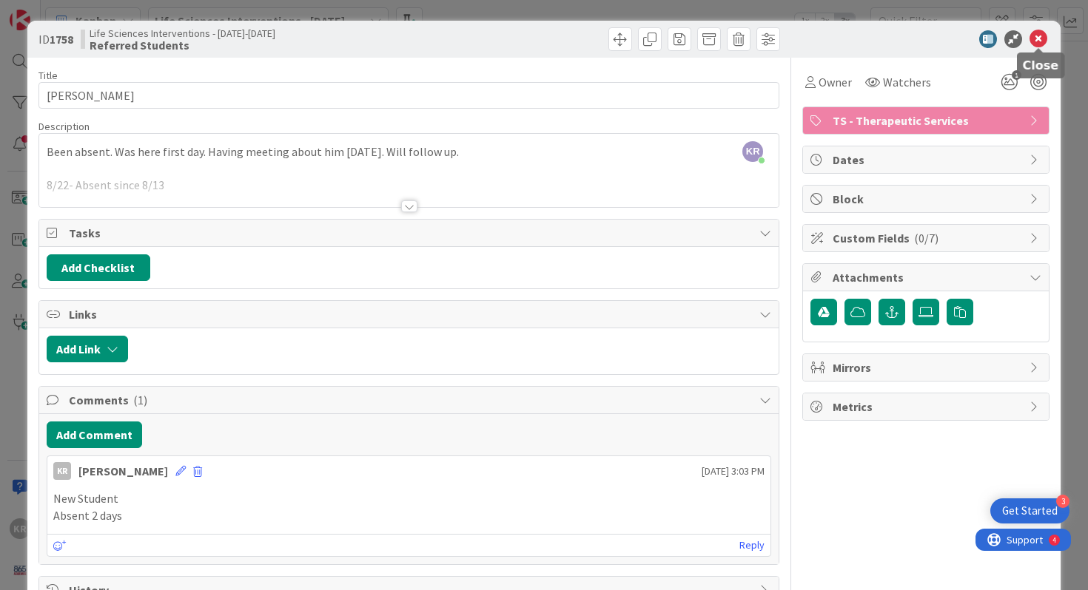
click at [1040, 33] on icon at bounding box center [1038, 39] width 18 height 18
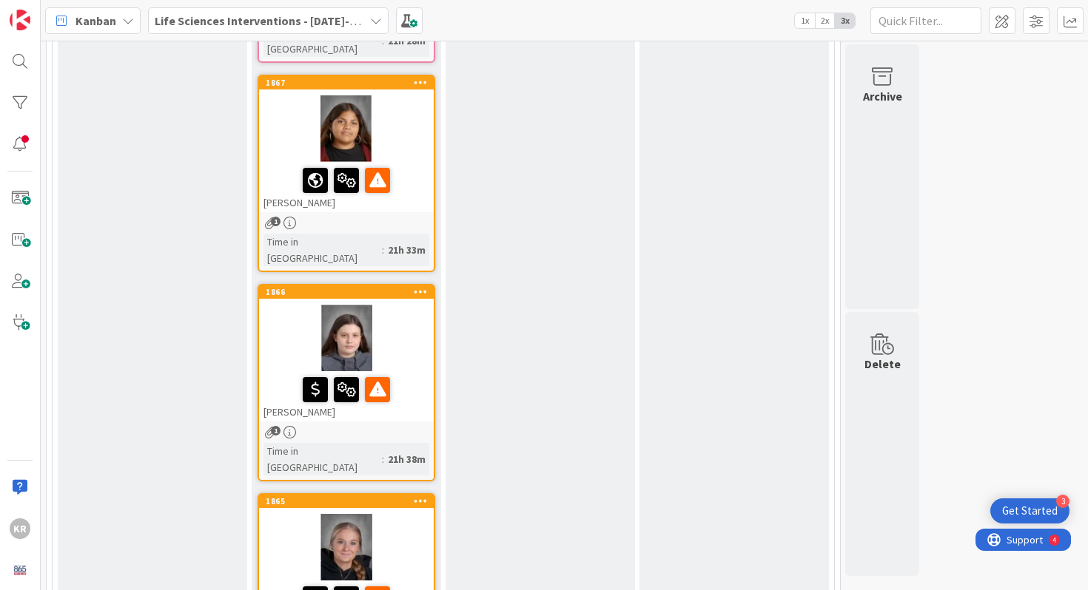
scroll to position [441, 0]
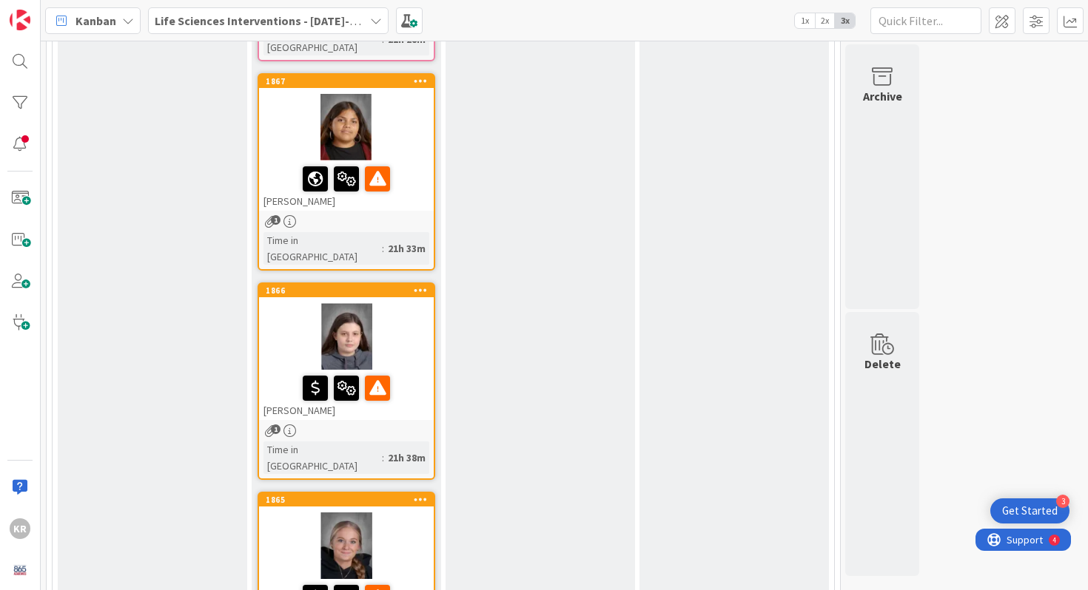
click at [397, 303] on div at bounding box center [346, 336] width 175 height 67
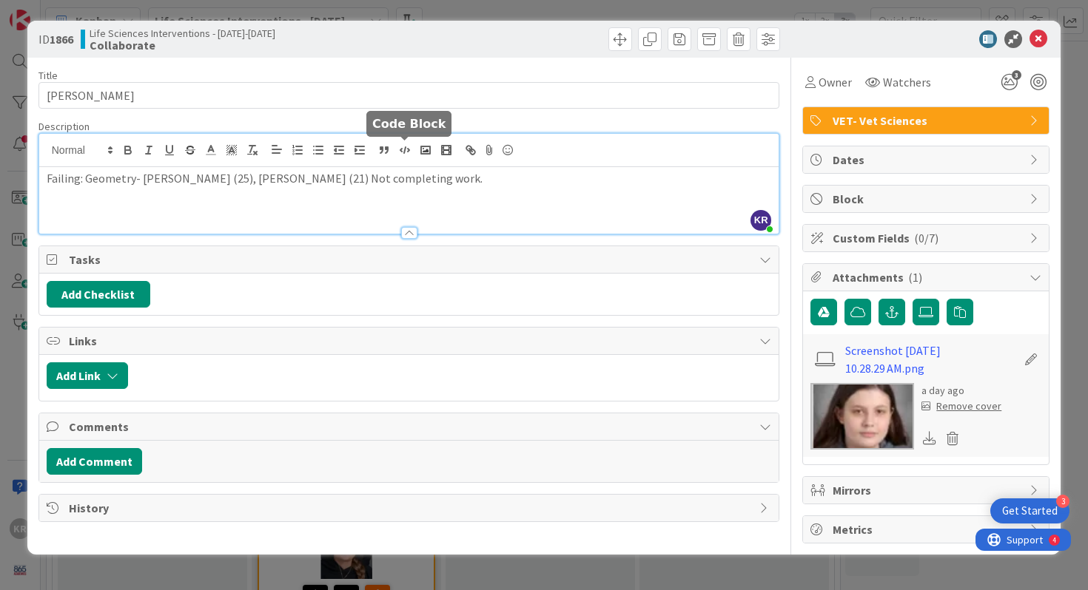
click at [408, 158] on div "KR Kailey Ryan just joined Failing: Geometry- Meade (25), Art- Lewis (21) Not c…" at bounding box center [409, 184] width 740 height 100
click at [410, 189] on div "Failing: Geometry- Meade (25), Art- Lewis (21) Not completing work." at bounding box center [409, 200] width 740 height 67
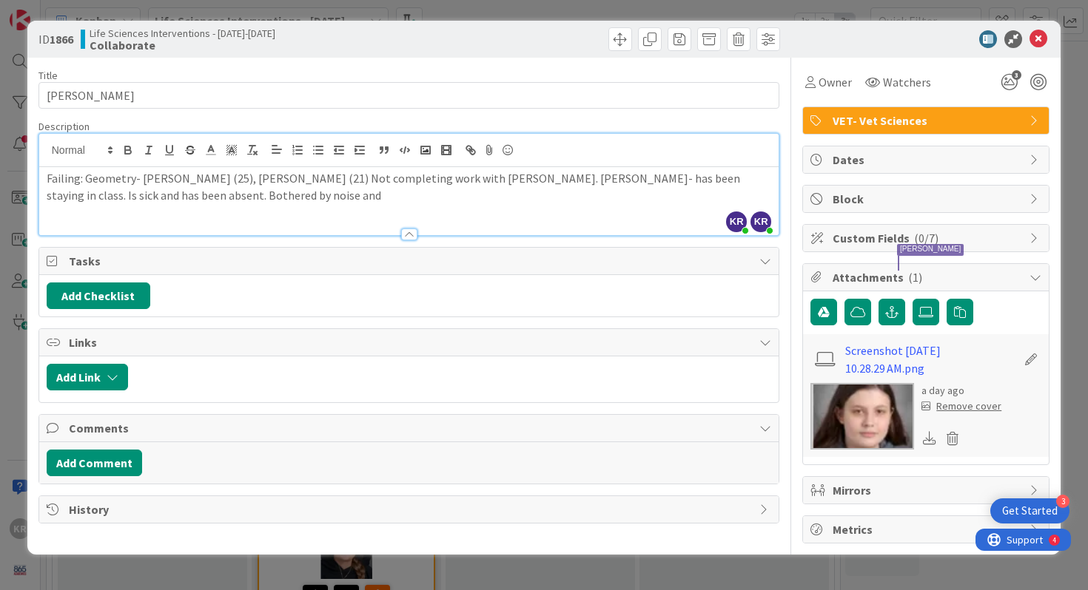
click at [318, 196] on p "Failing: Geometry- Meade (25), Art- Lewis (21) Not completing work with Meade. …" at bounding box center [409, 186] width 725 height 33
click at [4, 289] on div "ID 1866 Life Sciences Interventions - 2025-2026 Collaborate Title 11 / 128 Emma…" at bounding box center [544, 295] width 1088 height 590
